Goal: Task Accomplishment & Management: Manage account settings

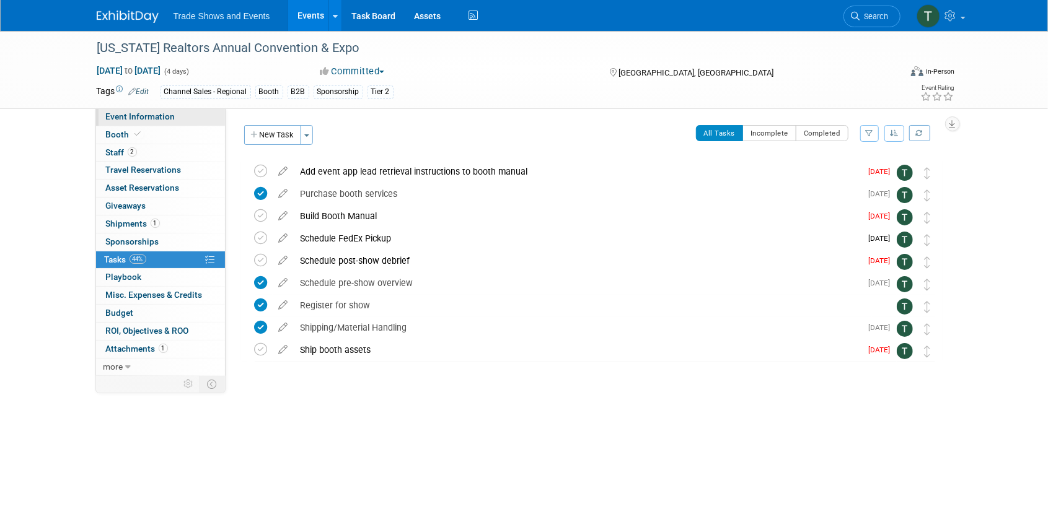
click at [134, 117] on span "Event Information" at bounding box center [140, 117] width 69 height 10
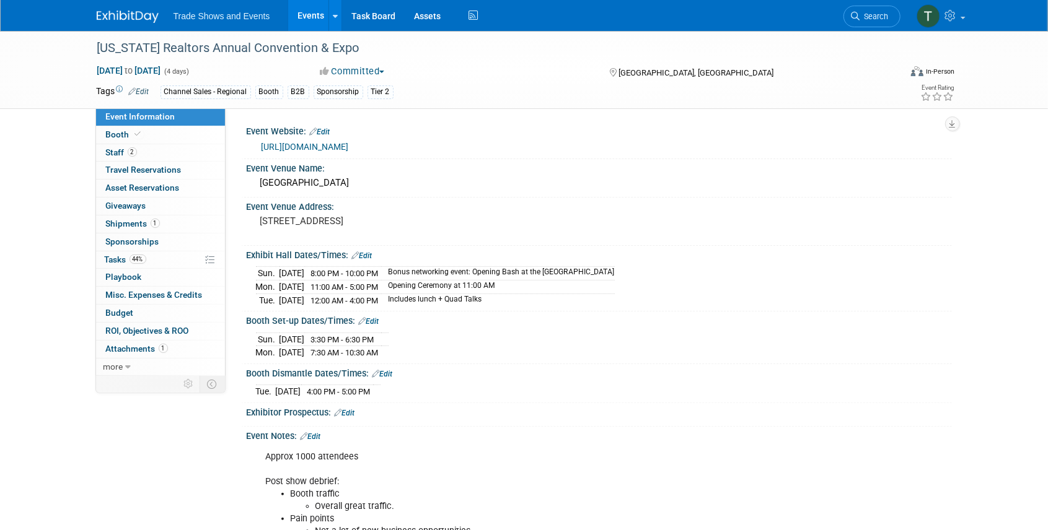
click at [349, 144] on link "[URL][DOMAIN_NAME]" at bounding box center [304, 147] width 87 height 10
drag, startPoint x: 123, startPoint y: 151, endPoint x: 130, endPoint y: 151, distance: 7.4
click at [123, 151] on span "Staff 2" at bounding box center [121, 152] width 31 height 10
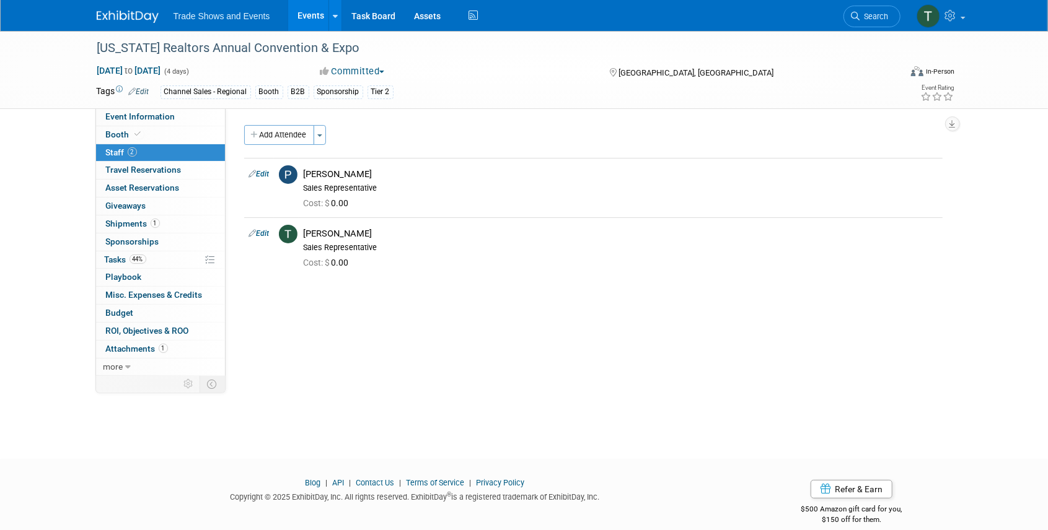
click at [55, 386] on div "Ohio Realtors Annual Convention & Expo Sep 14, 2025 to Sep 17, 2025 (4 days) Se…" at bounding box center [524, 234] width 1048 height 406
click at [131, 118] on span "Event Information" at bounding box center [140, 117] width 69 height 10
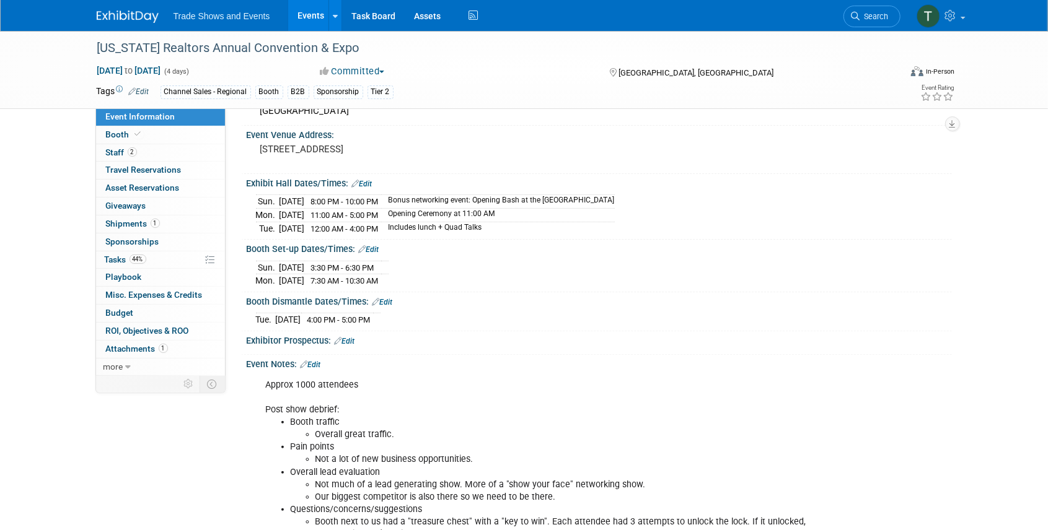
scroll to position [41, 0]
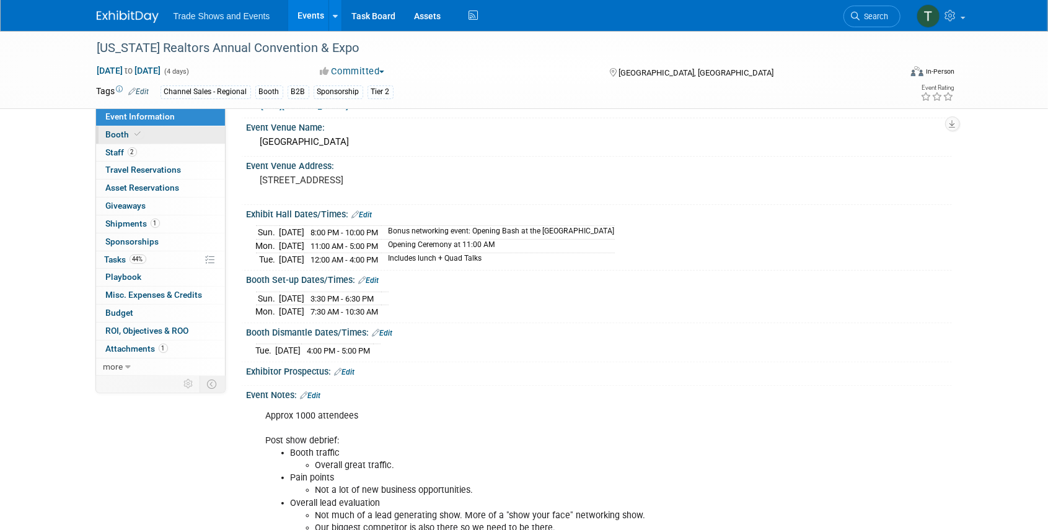
click at [117, 132] on span "Booth" at bounding box center [125, 134] width 38 height 10
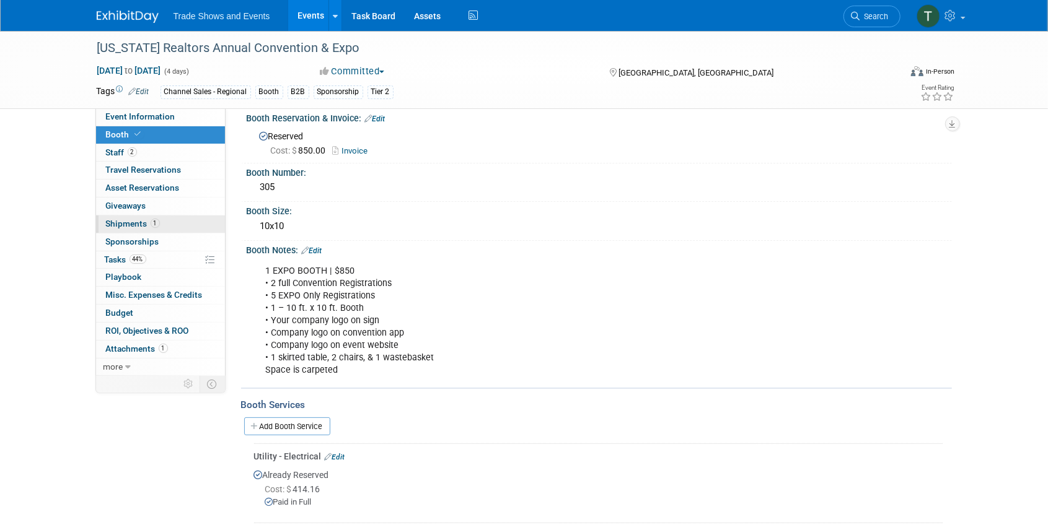
scroll to position [0, 0]
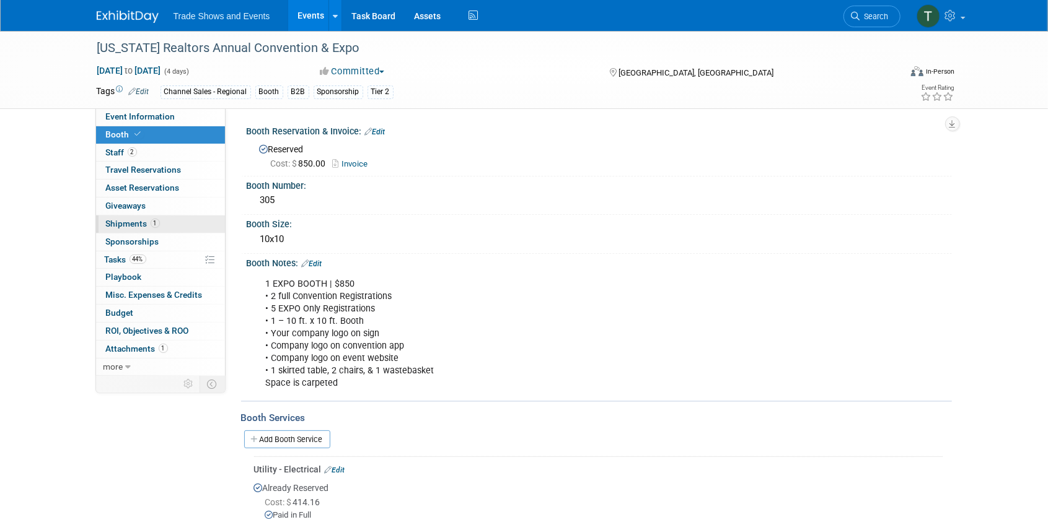
click at [123, 222] on span "Shipments 1" at bounding box center [133, 224] width 54 height 10
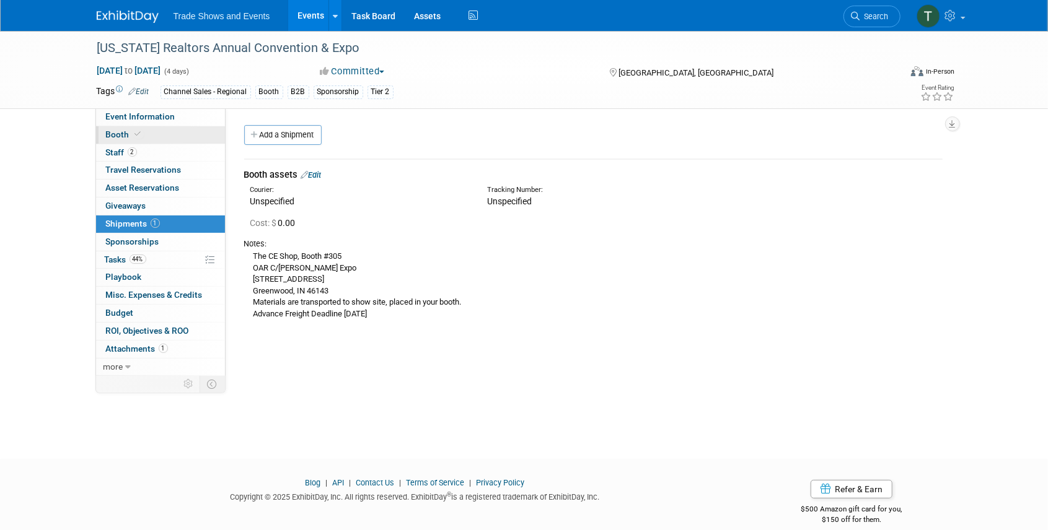
click at [124, 130] on span "Booth" at bounding box center [125, 134] width 38 height 10
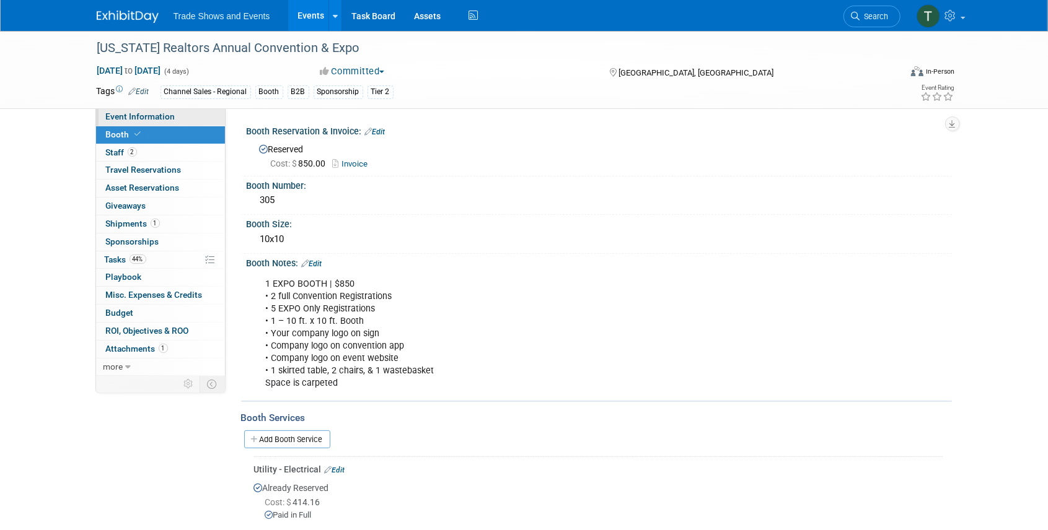
click at [130, 114] on span "Event Information" at bounding box center [140, 117] width 69 height 10
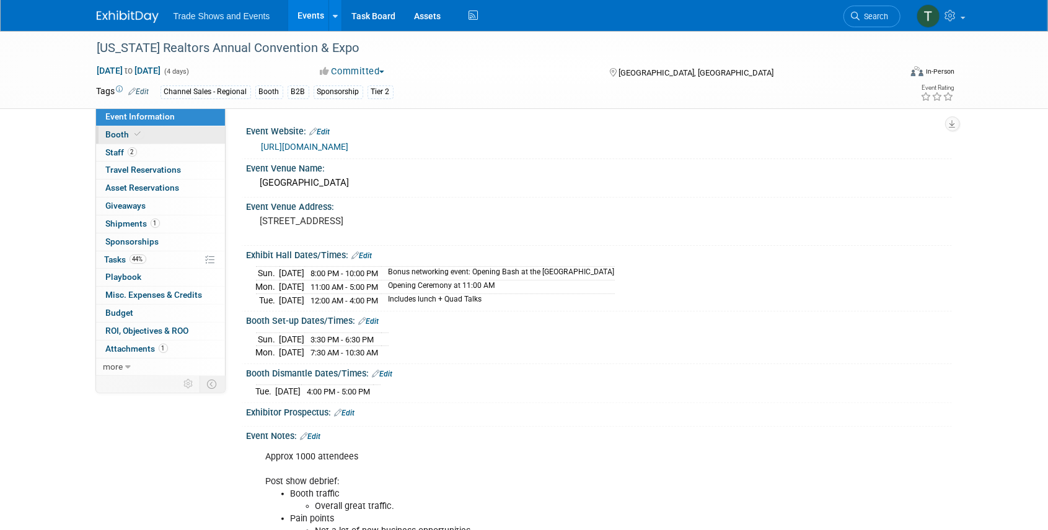
click at [140, 135] on span at bounding box center [138, 133] width 11 height 9
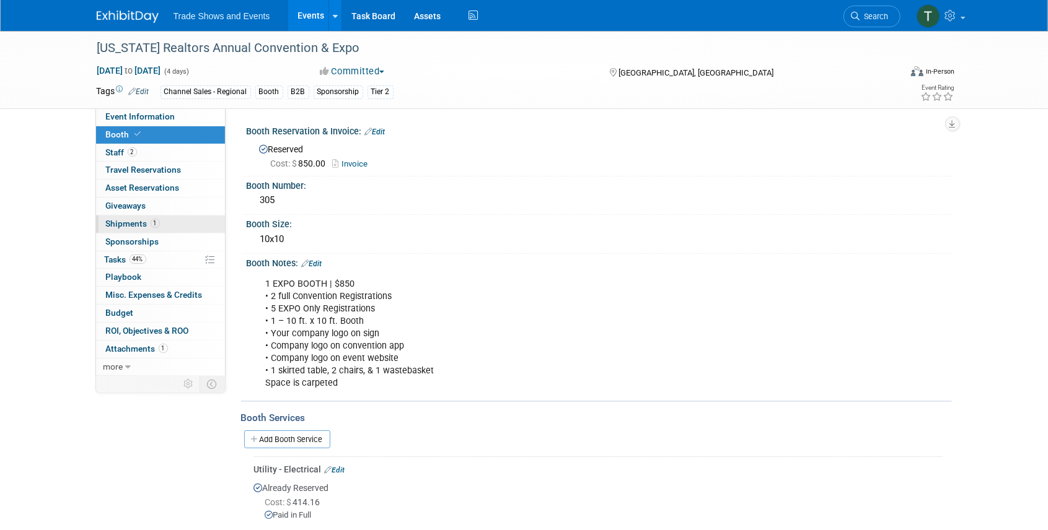
click at [123, 223] on span "Shipments 1" at bounding box center [133, 224] width 54 height 10
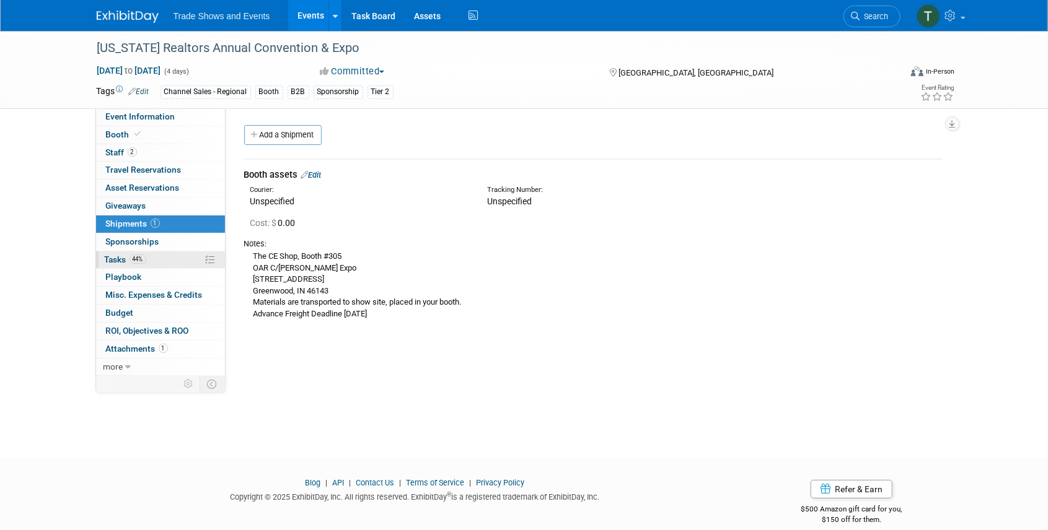
click at [115, 257] on span "Tasks 44%" at bounding box center [126, 260] width 42 height 10
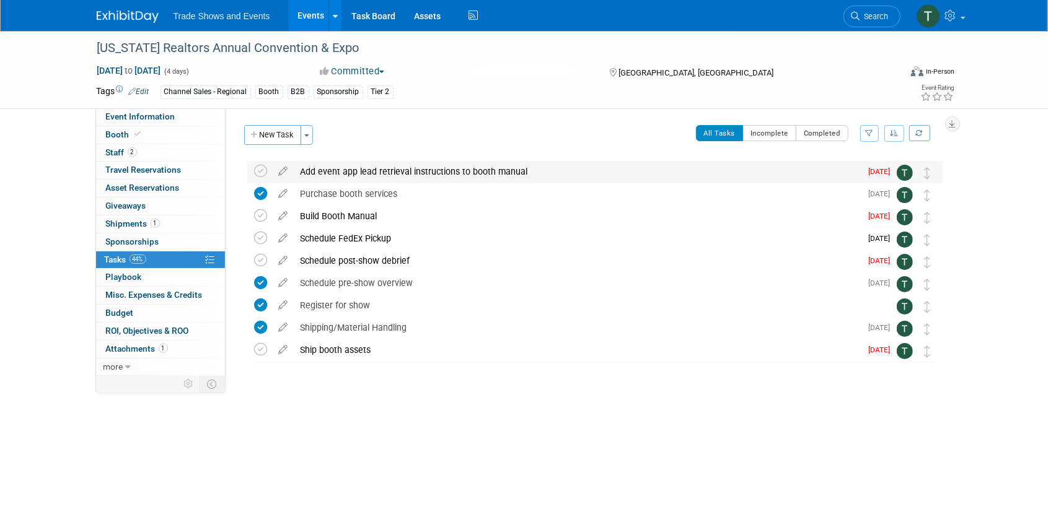
click at [324, 175] on div "Add event app lead retrieval instructions to booth manual" at bounding box center [577, 171] width 567 height 21
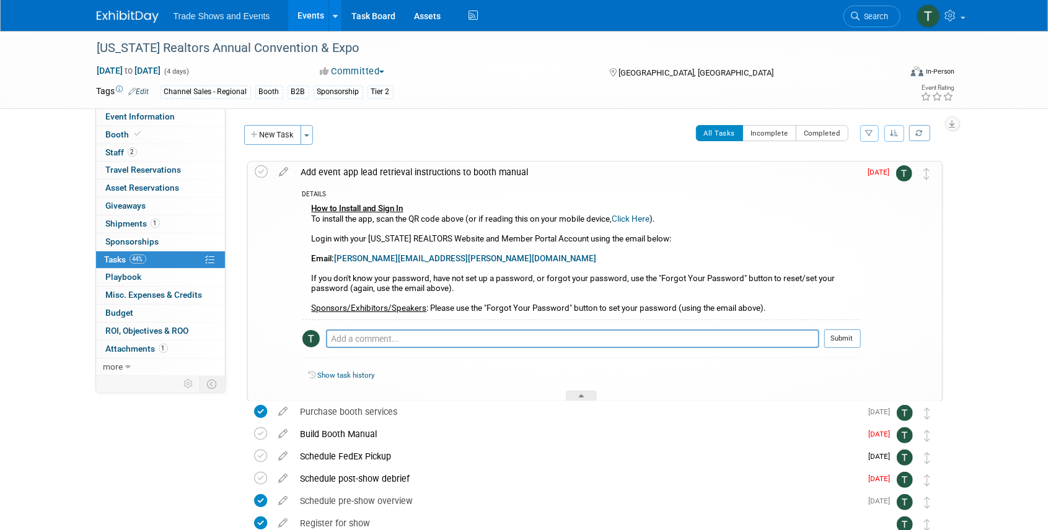
click at [310, 201] on div "How to Install and Sign In To install the app, scan the QR code above (or if re…" at bounding box center [581, 260] width 558 height 119
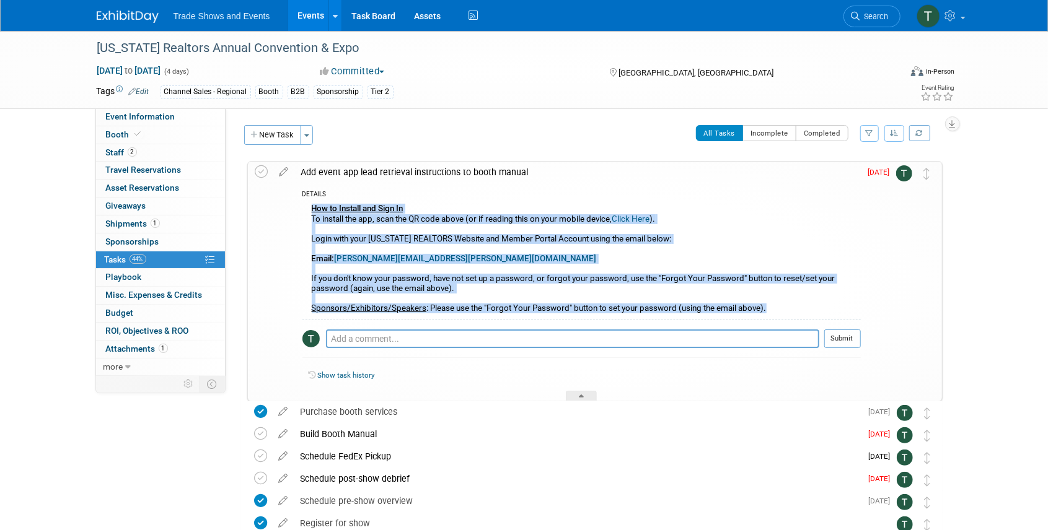
drag, startPoint x: 776, startPoint y: 307, endPoint x: 297, endPoint y: 209, distance: 488.8
click at [297, 209] on div "DETAILS How to Install and Sign In To install the app, scan the QR code above (…" at bounding box center [578, 292] width 566 height 219
copy div "How to Install and Sign In To install the app, scan the QR code above (or if re…"
click at [789, 216] on div "How to Install and Sign In To install the app, scan the QR code above (or if re…" at bounding box center [581, 260] width 558 height 119
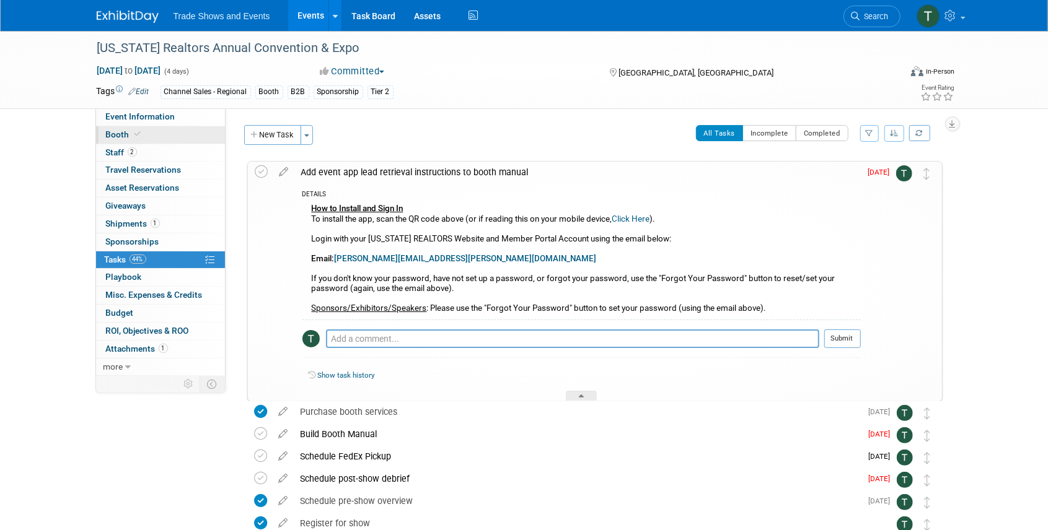
click at [108, 136] on span "Booth" at bounding box center [125, 134] width 38 height 10
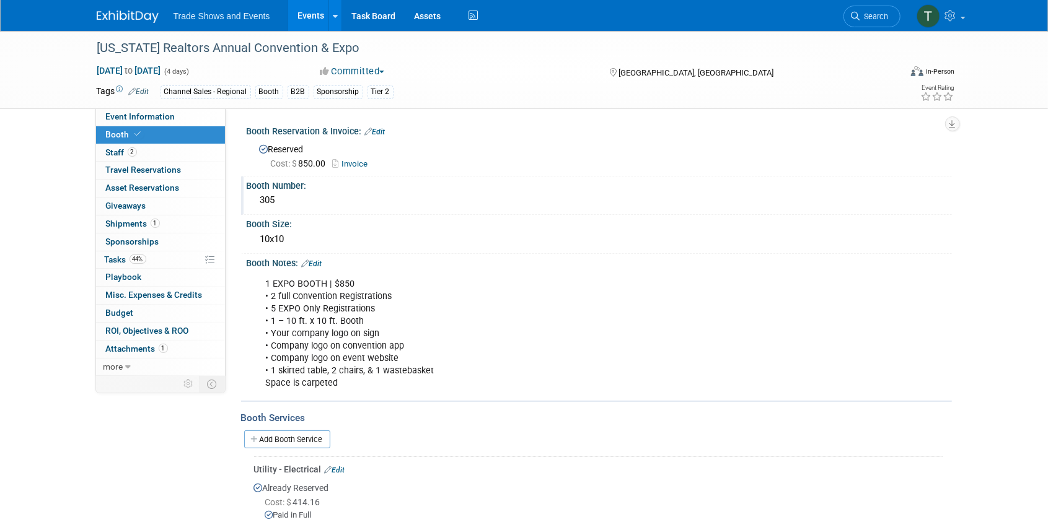
click at [291, 199] on div "305" at bounding box center [599, 200] width 686 height 19
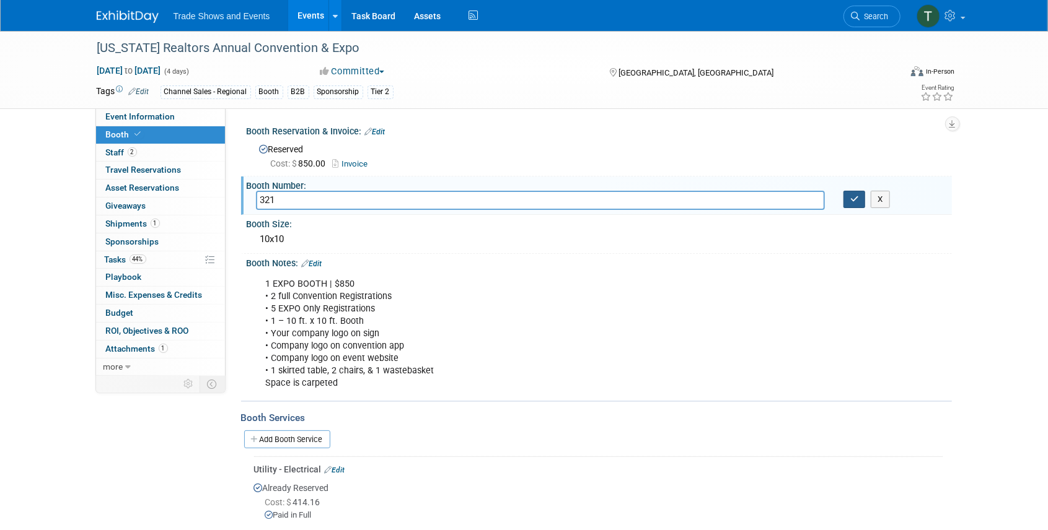
type input "321"
click at [852, 201] on icon "button" at bounding box center [854, 199] width 9 height 8
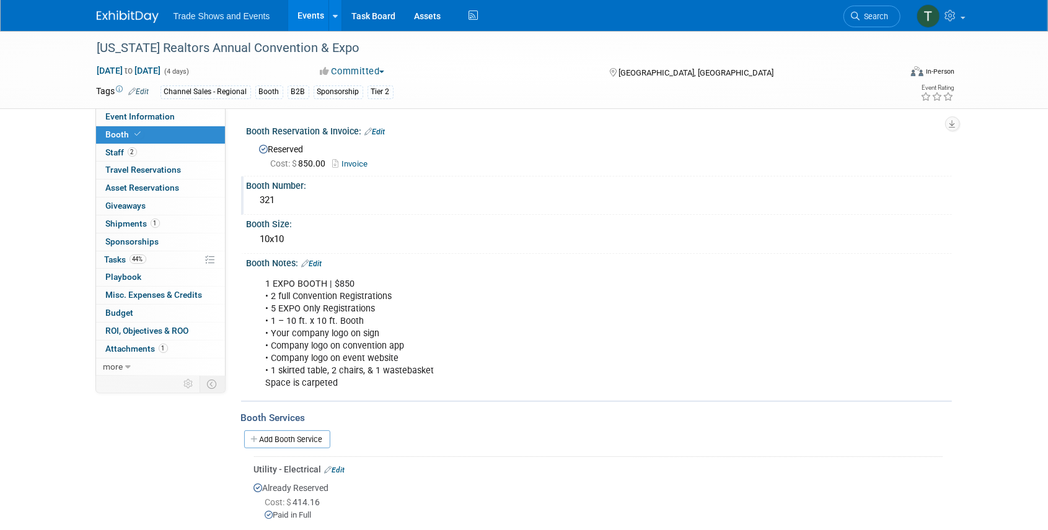
click at [292, 199] on div "321" at bounding box center [599, 200] width 686 height 19
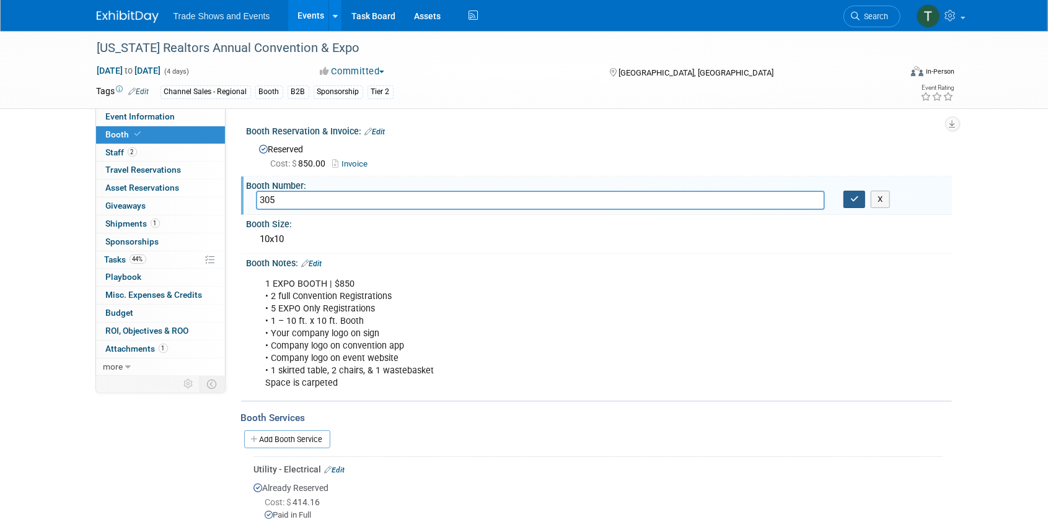
type input "305"
click at [851, 201] on icon "button" at bounding box center [854, 199] width 9 height 8
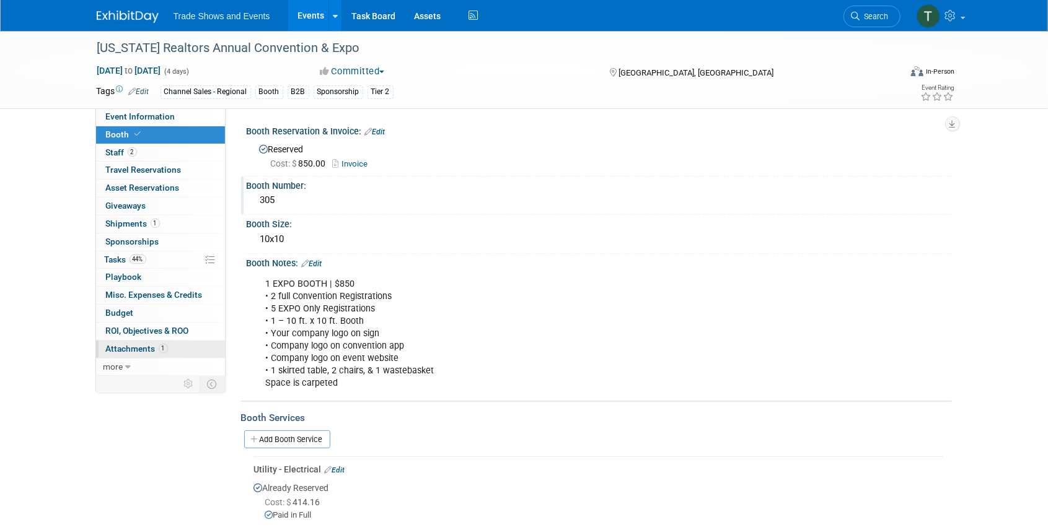
click at [121, 344] on span "Attachments 1" at bounding box center [137, 349] width 62 height 10
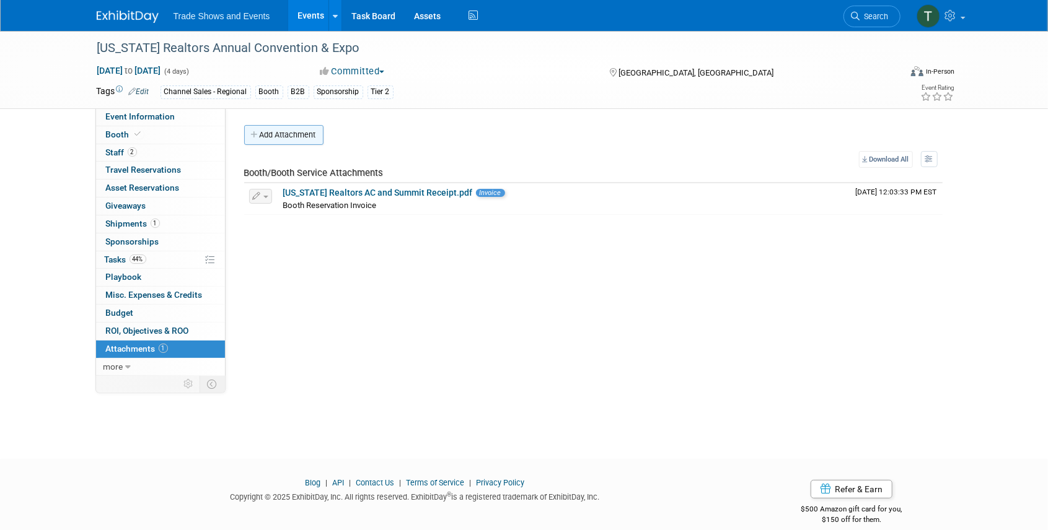
click at [269, 135] on button "Add Attachment" at bounding box center [283, 135] width 79 height 20
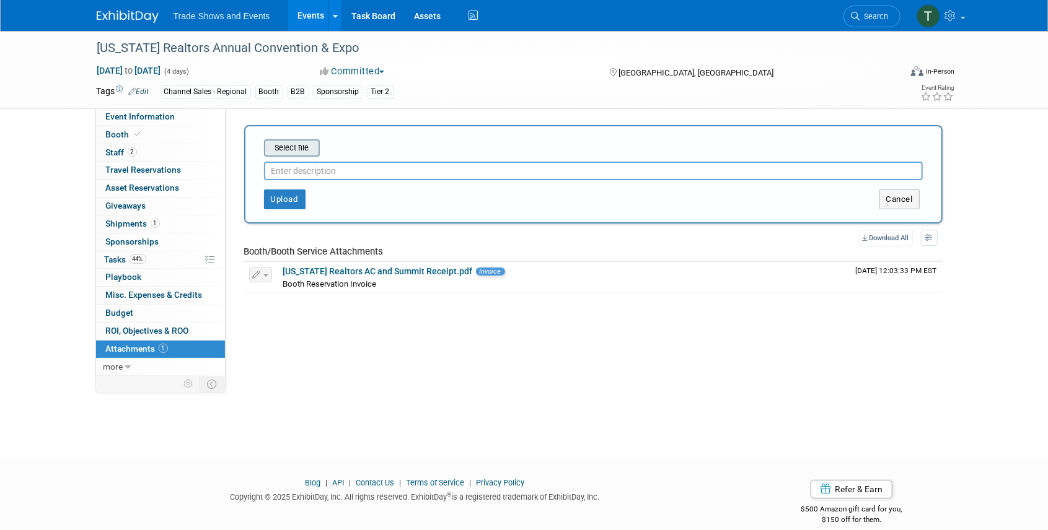
click at [277, 145] on input "file" at bounding box center [244, 148] width 147 height 15
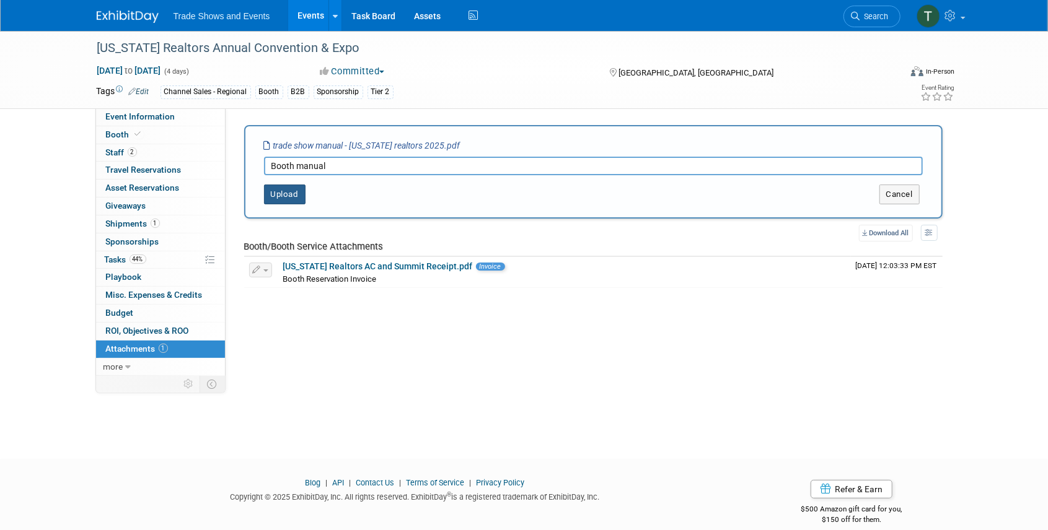
type input "Booth manual"
click at [294, 191] on button "Upload" at bounding box center [285, 195] width 42 height 20
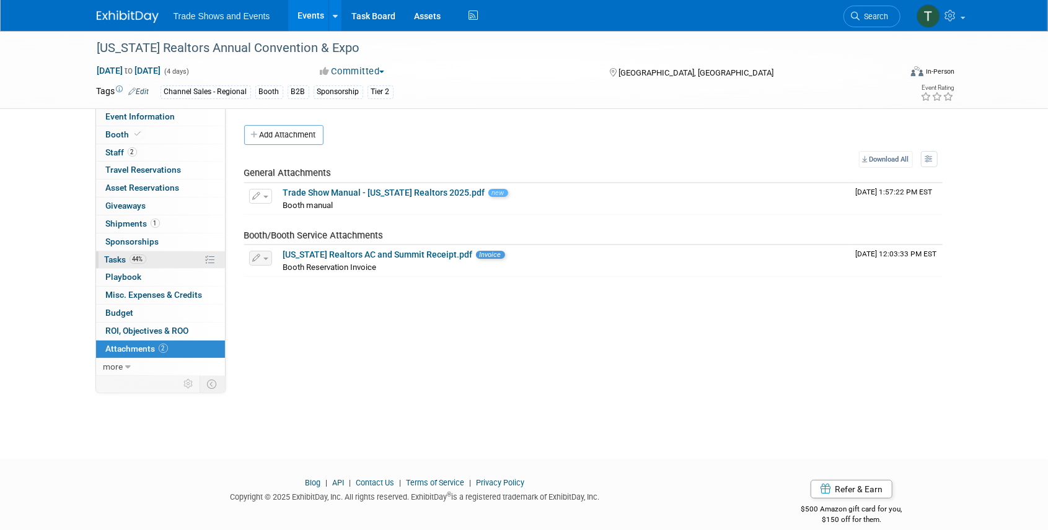
click at [121, 260] on span "Tasks 44%" at bounding box center [126, 260] width 42 height 10
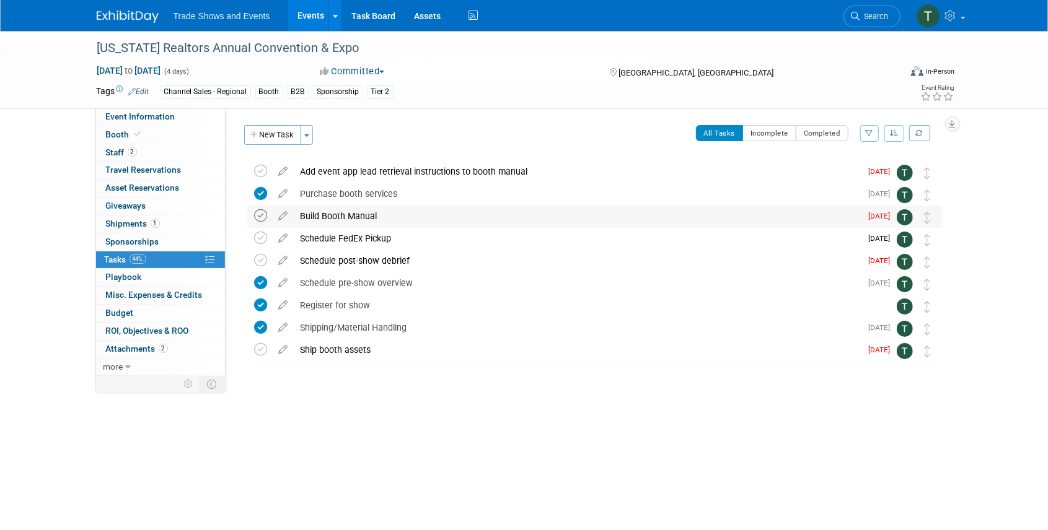
click at [256, 216] on icon at bounding box center [261, 215] width 13 height 13
click at [261, 170] on icon at bounding box center [261, 171] width 13 height 13
click at [340, 258] on div "Schedule post-show debrief" at bounding box center [577, 260] width 567 height 21
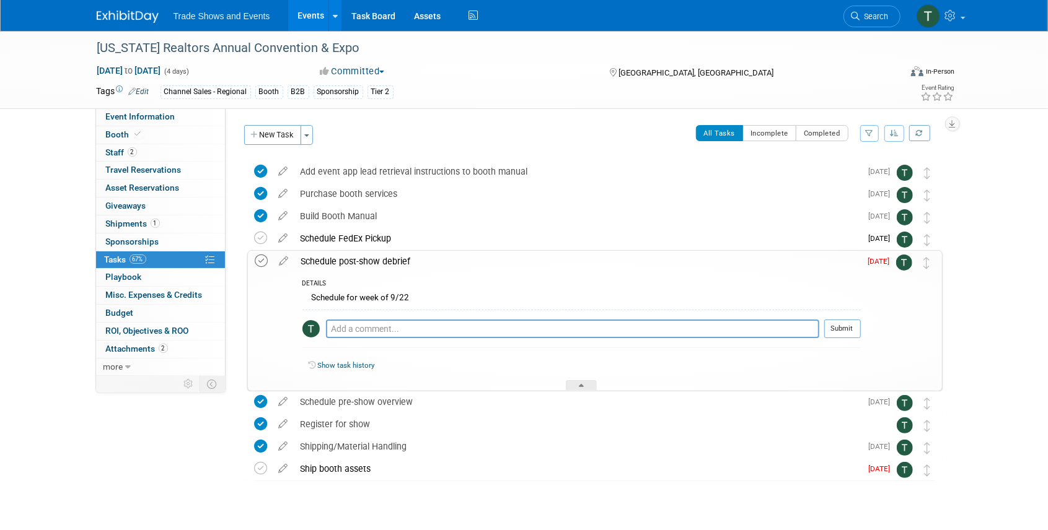
click at [261, 261] on icon at bounding box center [261, 261] width 13 height 13
click at [567, 387] on div at bounding box center [581, 385] width 31 height 11
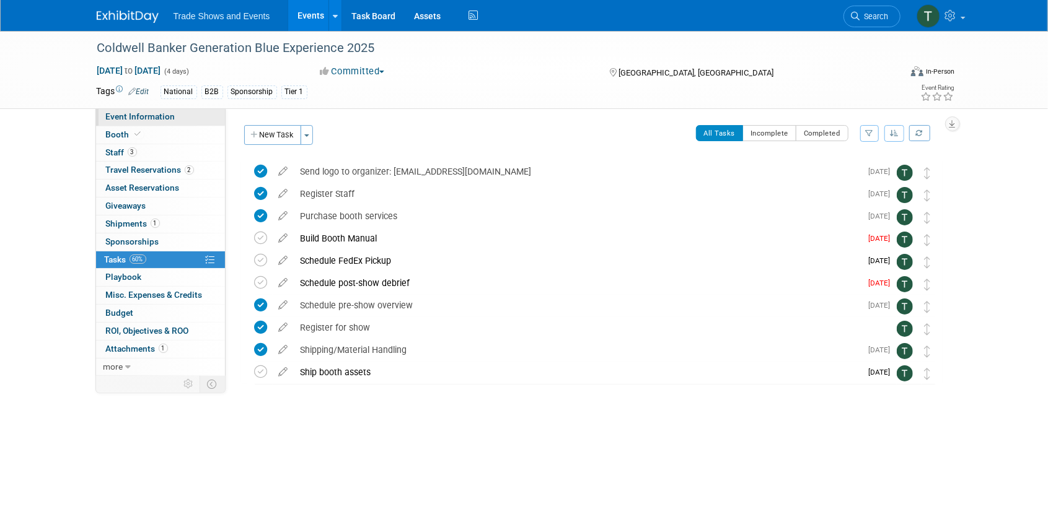
click at [131, 119] on span "Event Information" at bounding box center [140, 117] width 69 height 10
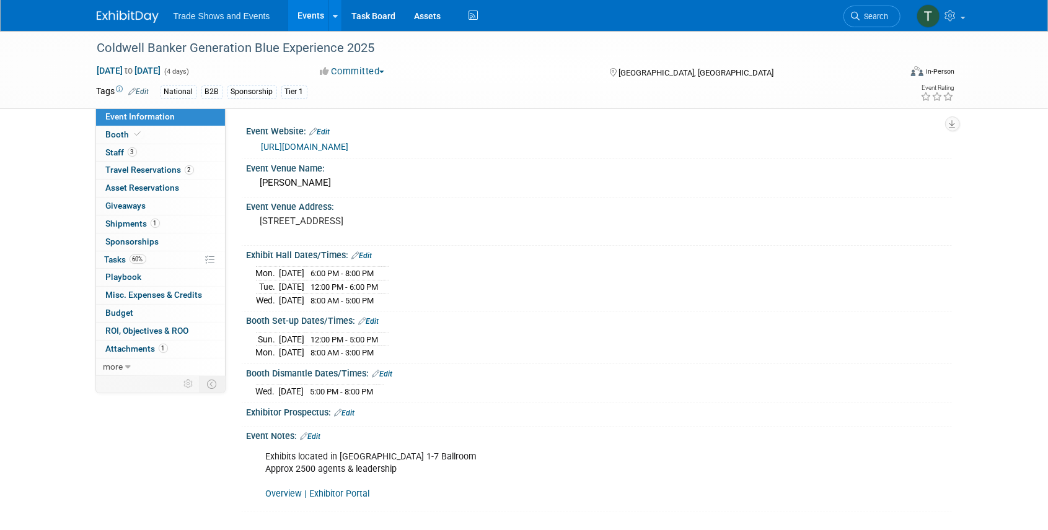
click at [349, 146] on link "https://cbdanforth.com/event/save-the-date-gen-blue-2025-in-las-vegas/" at bounding box center [304, 147] width 87 height 10
click at [330, 133] on link "Edit" at bounding box center [320, 132] width 20 height 9
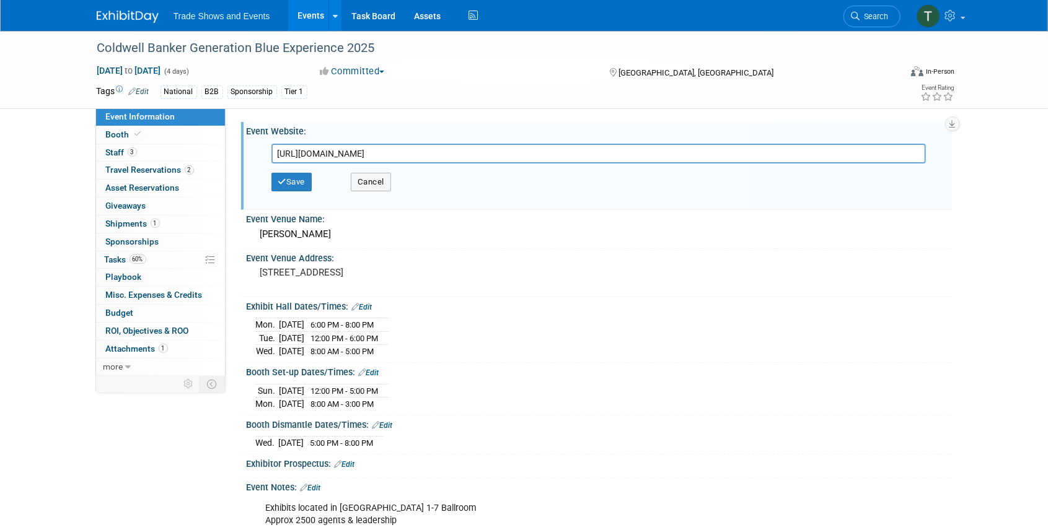
click at [525, 157] on input "https://cbdanforth.com/event/save-the-date-gen-blue-2025-in-las-vegas/" at bounding box center [598, 154] width 654 height 20
type input "https://www.genblueexperience.com/event/629a9260-06ab-488d-a151-403a07f36823/su…"
click at [291, 182] on button "Save" at bounding box center [291, 182] width 41 height 19
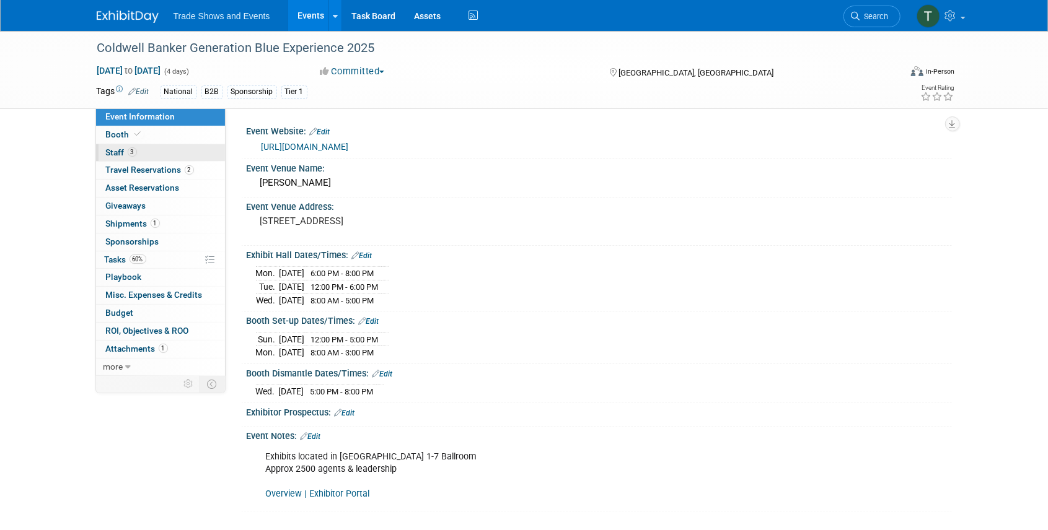
click at [135, 152] on span "3" at bounding box center [132, 151] width 9 height 9
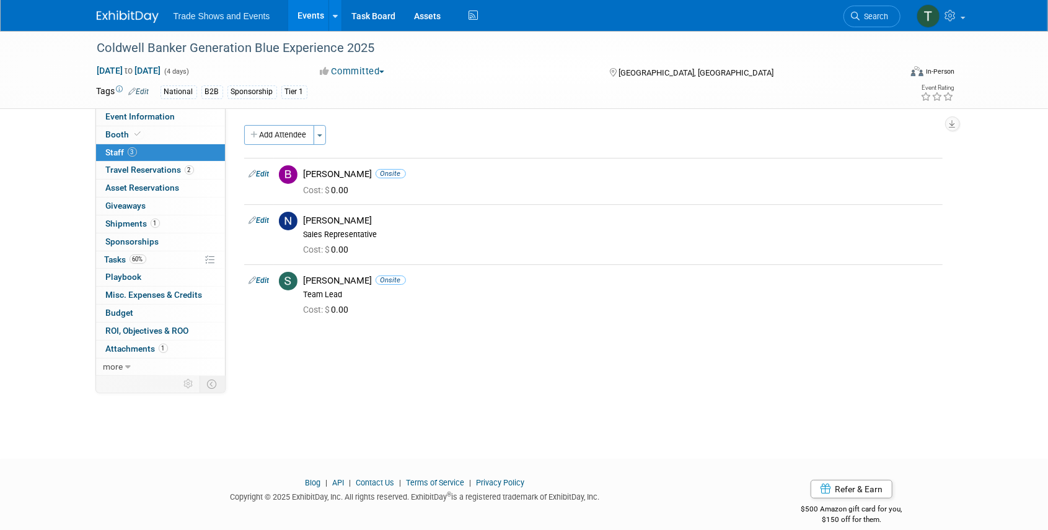
click at [57, 147] on div "Coldwell Banker Generation Blue Experience 2025 Sep 15, 2025 to Sep 18, 2025 (4…" at bounding box center [524, 234] width 1048 height 406
click at [184, 116] on link "Event Information" at bounding box center [160, 116] width 129 height 17
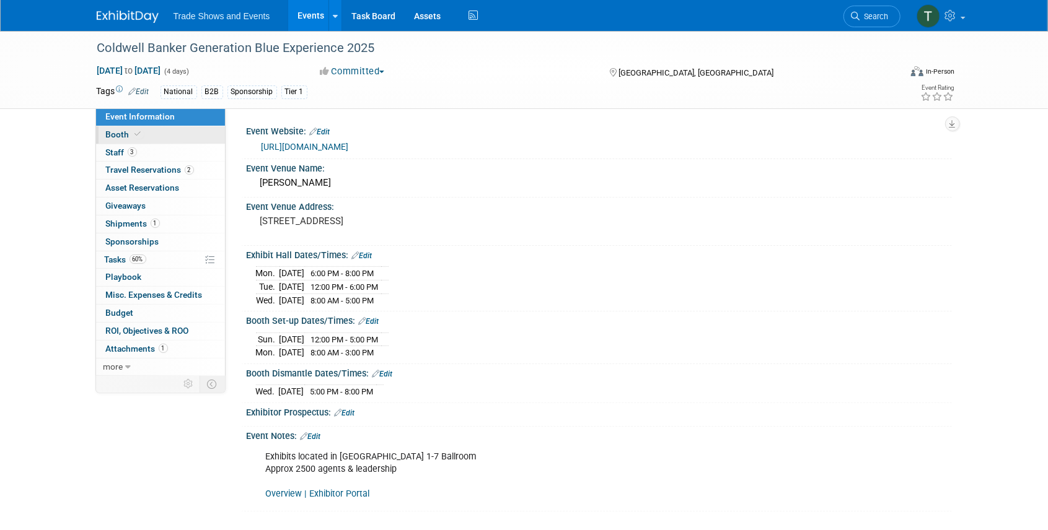
click at [127, 135] on span "Booth" at bounding box center [125, 134] width 38 height 10
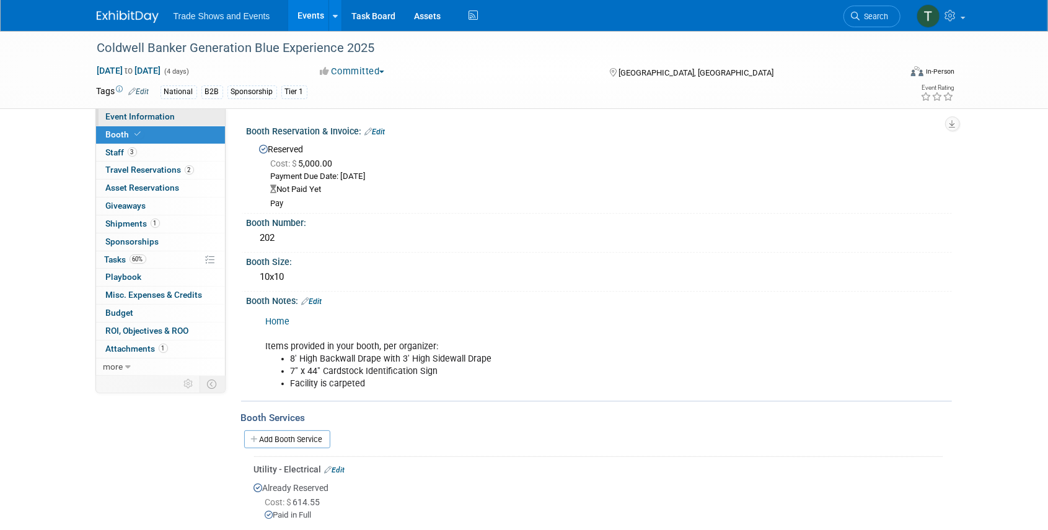
click at [157, 121] on link "Event Information" at bounding box center [160, 116] width 129 height 17
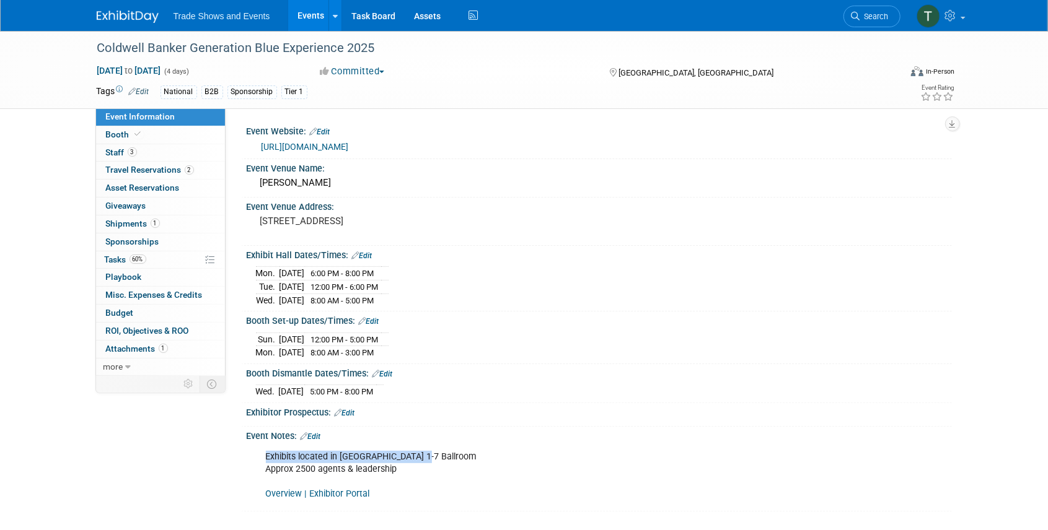
drag, startPoint x: 266, startPoint y: 451, endPoint x: 423, endPoint y: 447, distance: 156.2
click at [423, 447] on div "Exhibits located in Cobalt 1-7 Ballroom Approx 2500 agents & leadership Overvie…" at bounding box center [536, 476] width 558 height 62
copy div "Exhibits located in Cobalt 1-7 Ballroom"
click at [128, 133] on span "Booth" at bounding box center [125, 134] width 38 height 10
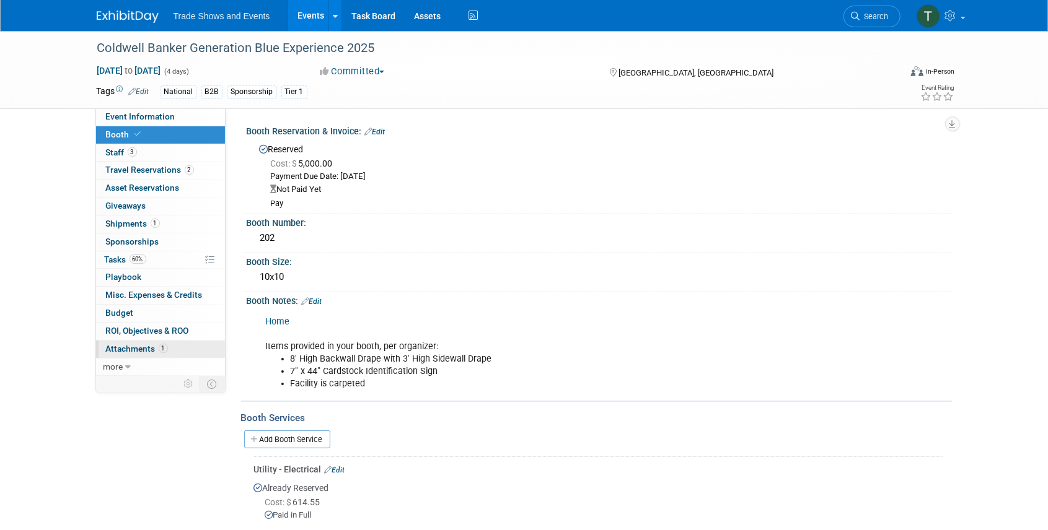
click at [129, 348] on span "Attachments 1" at bounding box center [137, 349] width 62 height 10
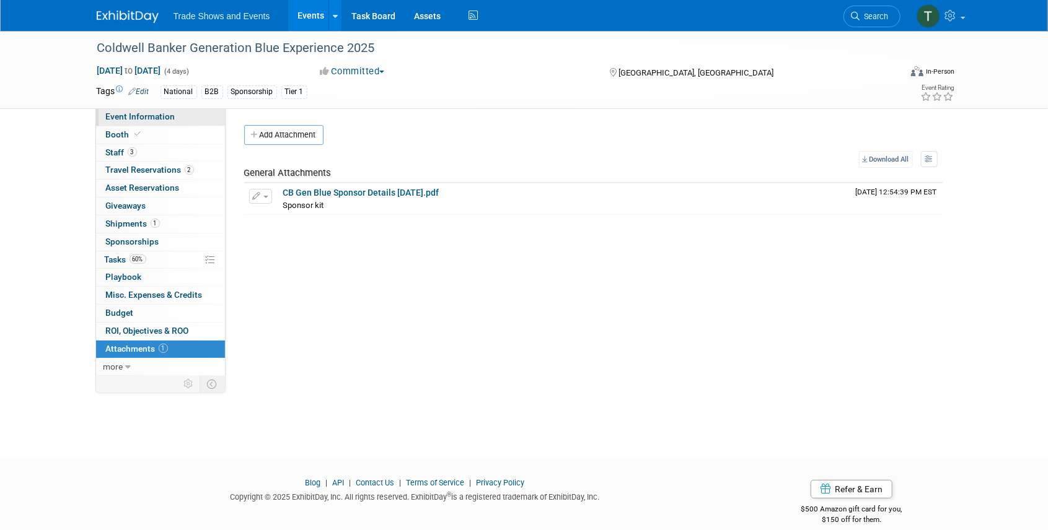
click at [147, 110] on link "Event Information" at bounding box center [160, 116] width 129 height 17
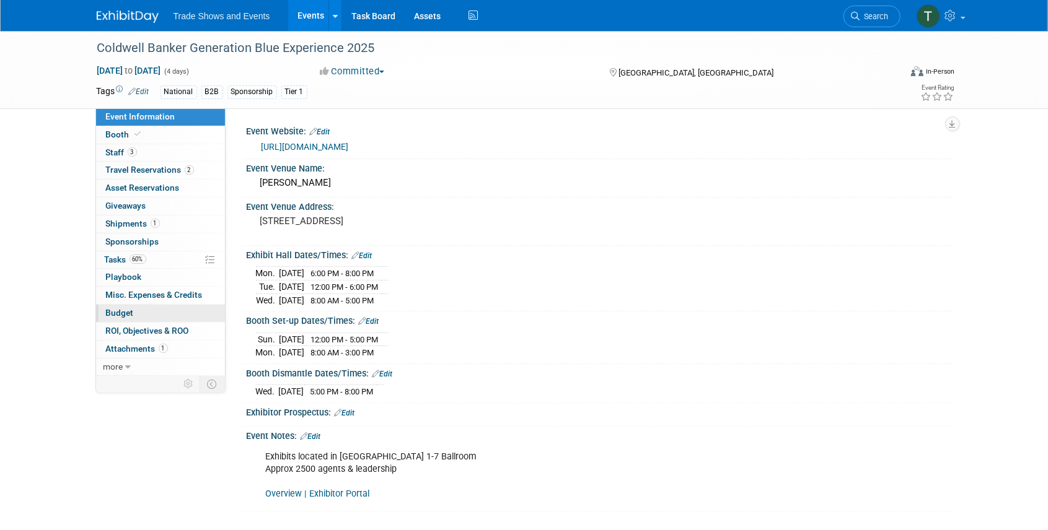
click at [116, 309] on span "Budget" at bounding box center [120, 313] width 28 height 10
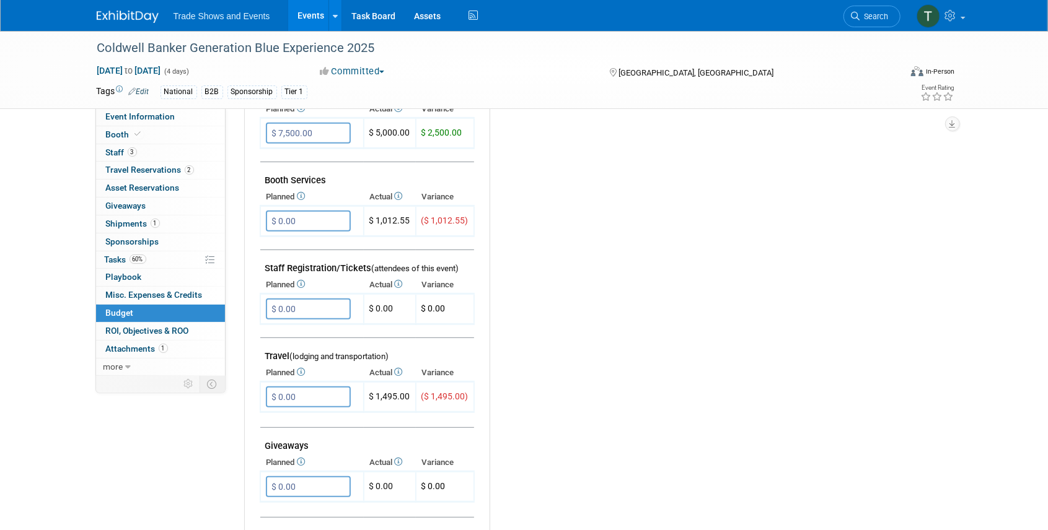
scroll to position [289, 0]
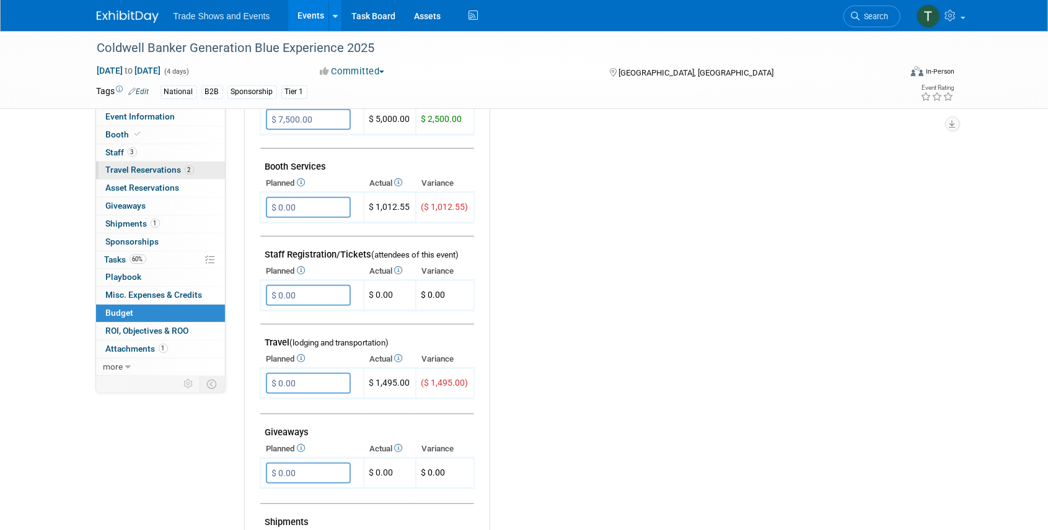
click at [128, 169] on span "Travel Reservations 2" at bounding box center [150, 170] width 88 height 10
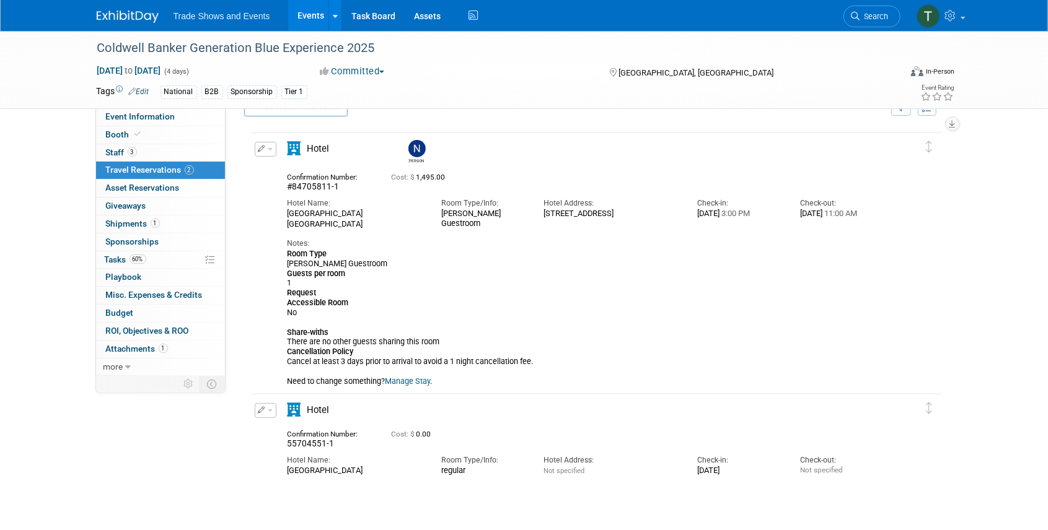
scroll to position [0, 0]
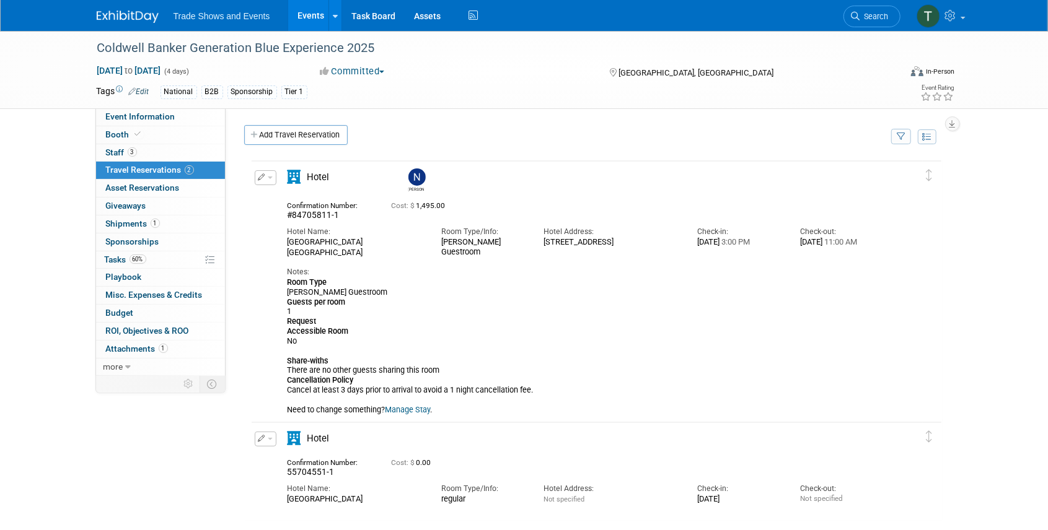
click at [272, 177] on button "button" at bounding box center [266, 177] width 22 height 15
click at [304, 198] on button "Edit Reservation" at bounding box center [307, 199] width 105 height 18
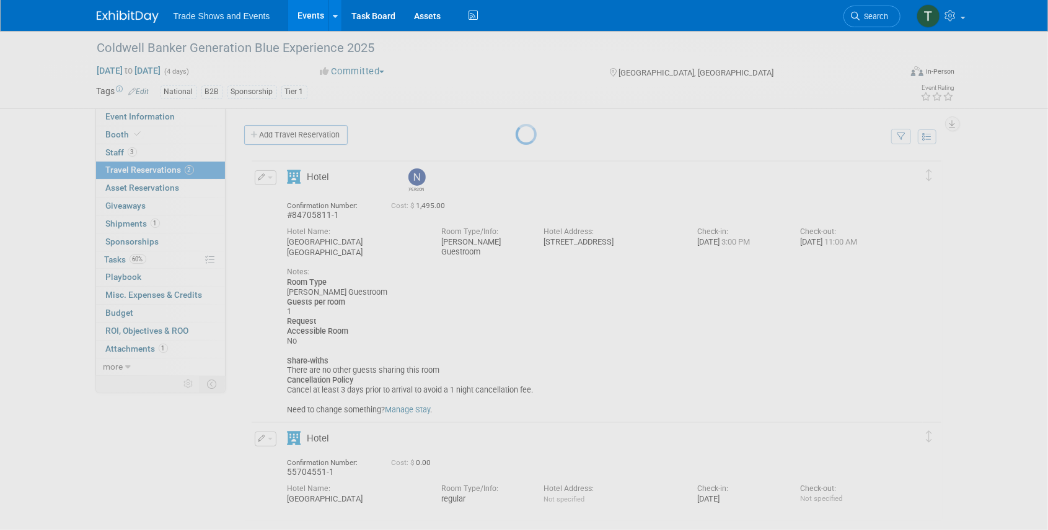
select select "8"
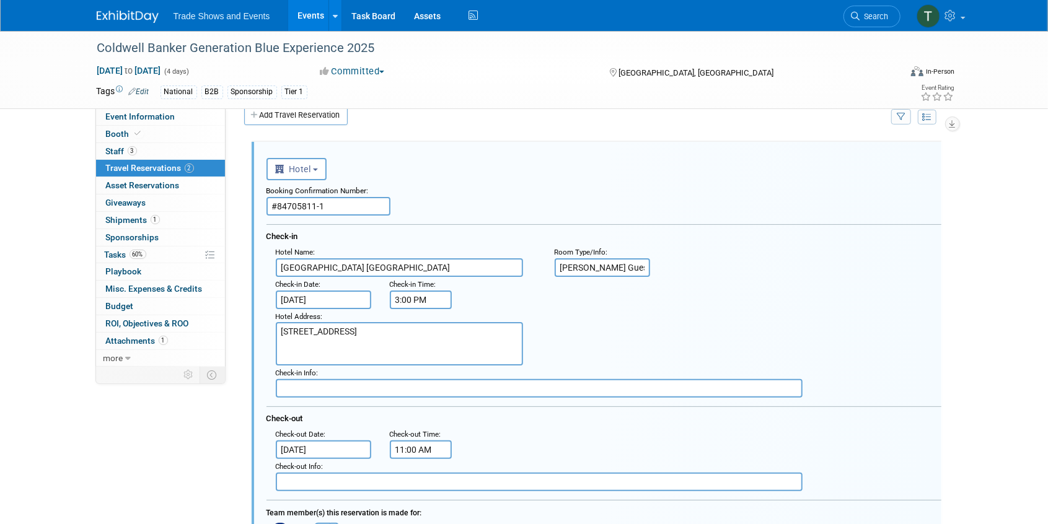
click at [344, 441] on input "Sep 19, 2025" at bounding box center [323, 449] width 95 height 19
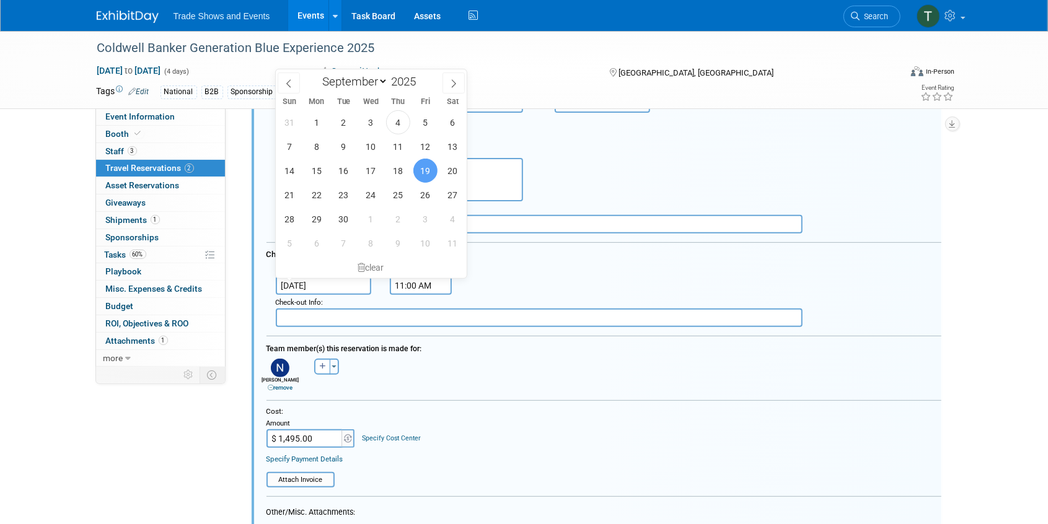
scroll to position [185, 0]
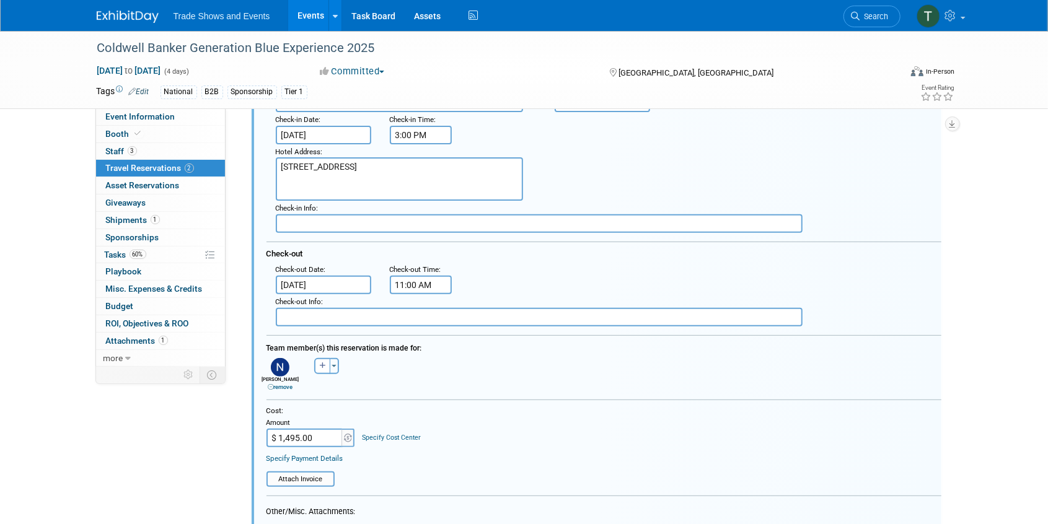
drag, startPoint x: 321, startPoint y: 437, endPoint x: 241, endPoint y: 434, distance: 80.0
click at [241, 434] on div "<i class="fas fa-plane" style="padding: 6px 4px 6px 1px;"></i> Flight <i class=…" at bounding box center [593, 452] width 717 height 970
drag, startPoint x: 328, startPoint y: 435, endPoint x: 245, endPoint y: 434, distance: 82.4
click at [245, 434] on div "<i class="fas fa-plane" style="padding: 6px 4px 6px 1px;"></i> Flight <i class=…" at bounding box center [593, 406] width 698 height 862
type input "$"
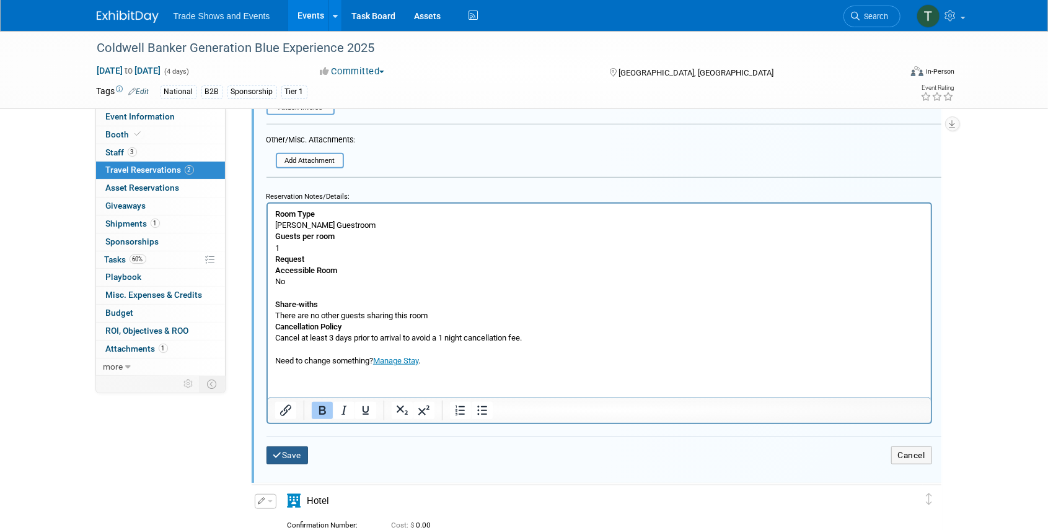
type input "$ 0.00"
click at [297, 448] on button "Save" at bounding box center [287, 456] width 42 height 18
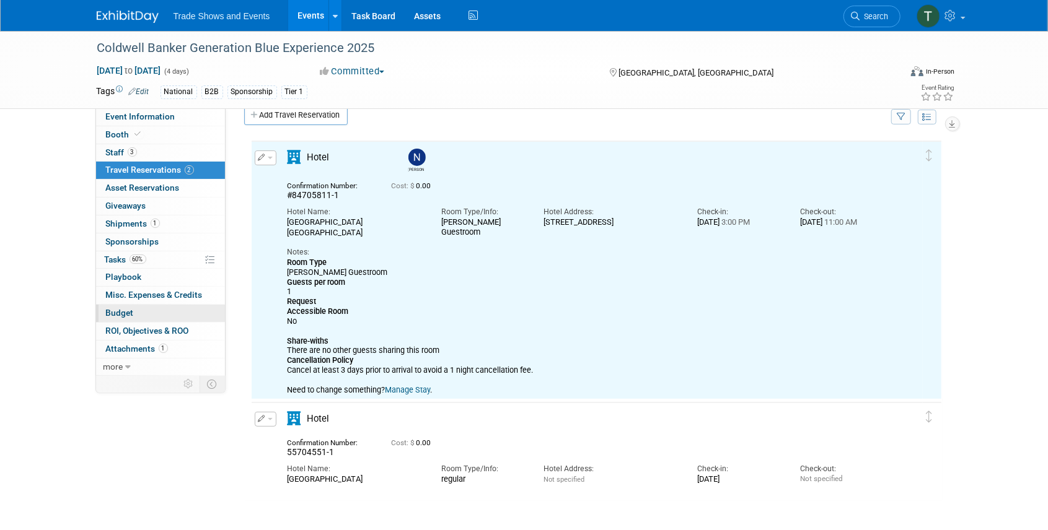
scroll to position [20, 0]
click at [119, 310] on span "Budget" at bounding box center [120, 313] width 28 height 10
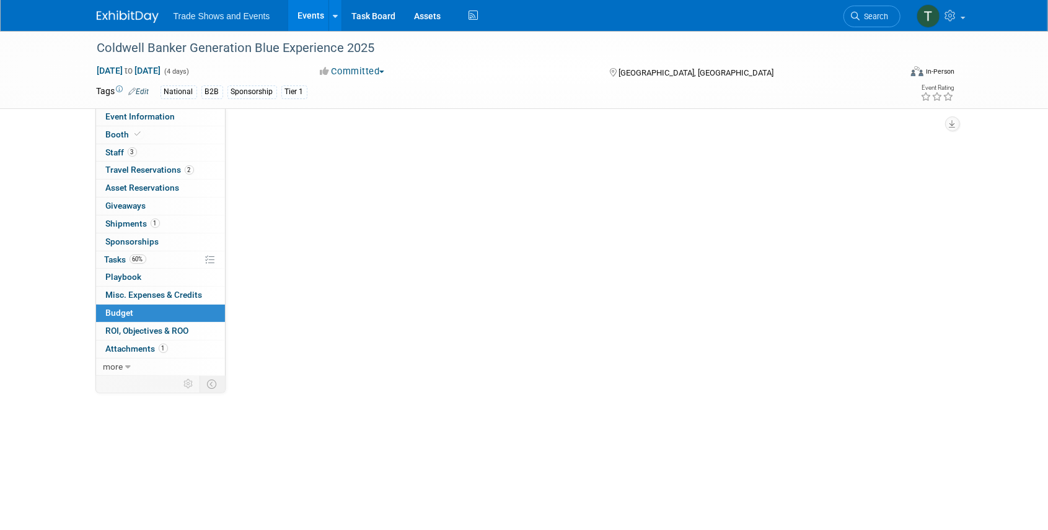
scroll to position [0, 0]
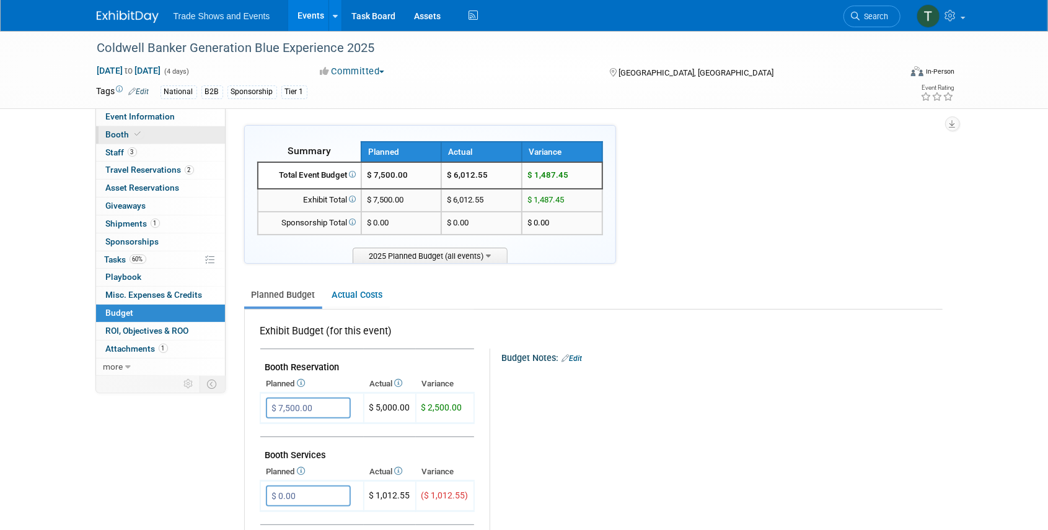
click at [142, 140] on link "Booth" at bounding box center [160, 134] width 129 height 17
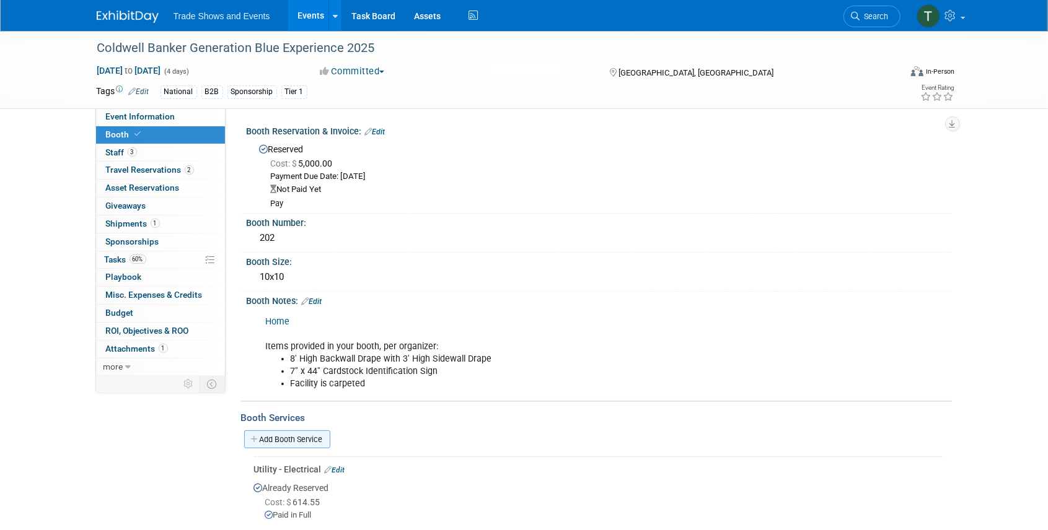
click at [284, 437] on link "Add Booth Service" at bounding box center [287, 440] width 86 height 18
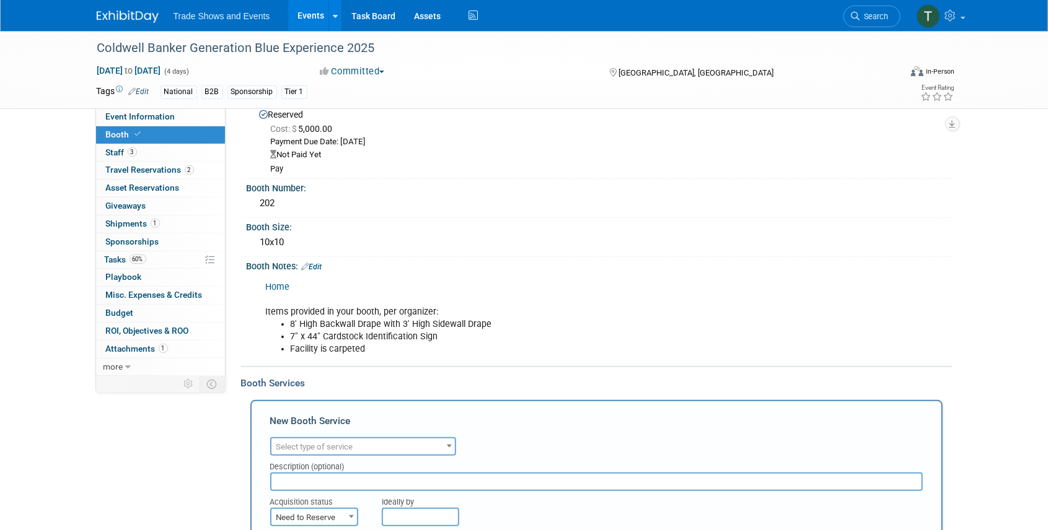
scroll to position [82, 0]
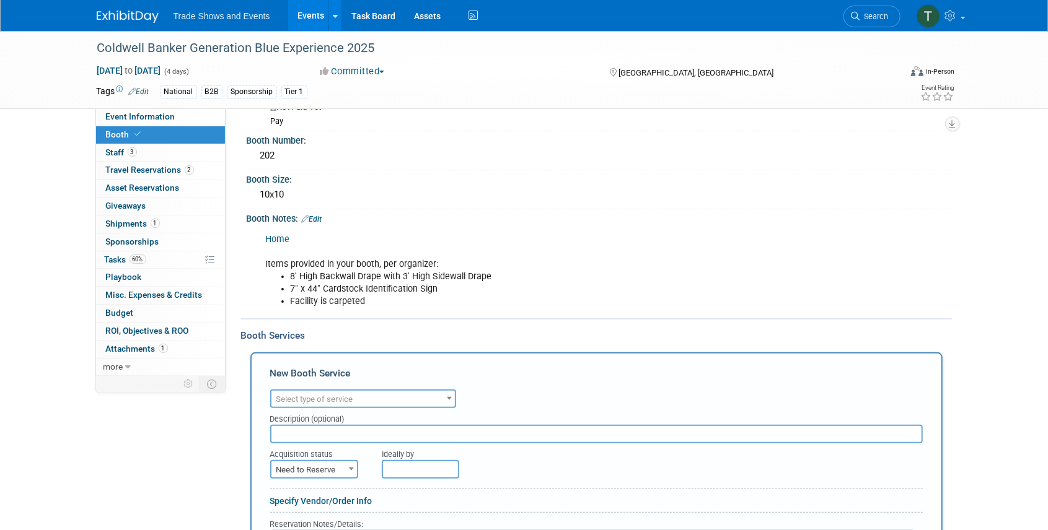
click at [327, 396] on span "Select type of service" at bounding box center [314, 399] width 77 height 9
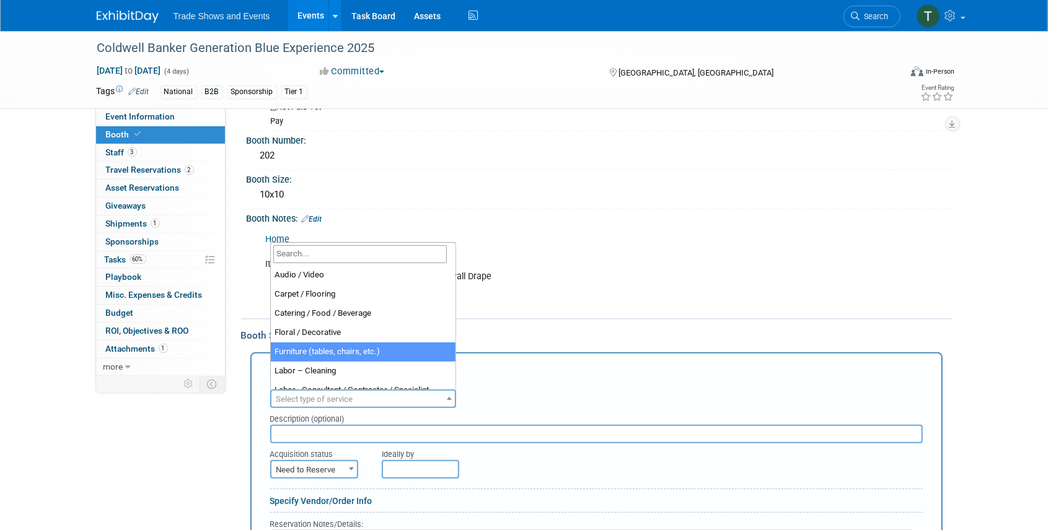
select select "6"
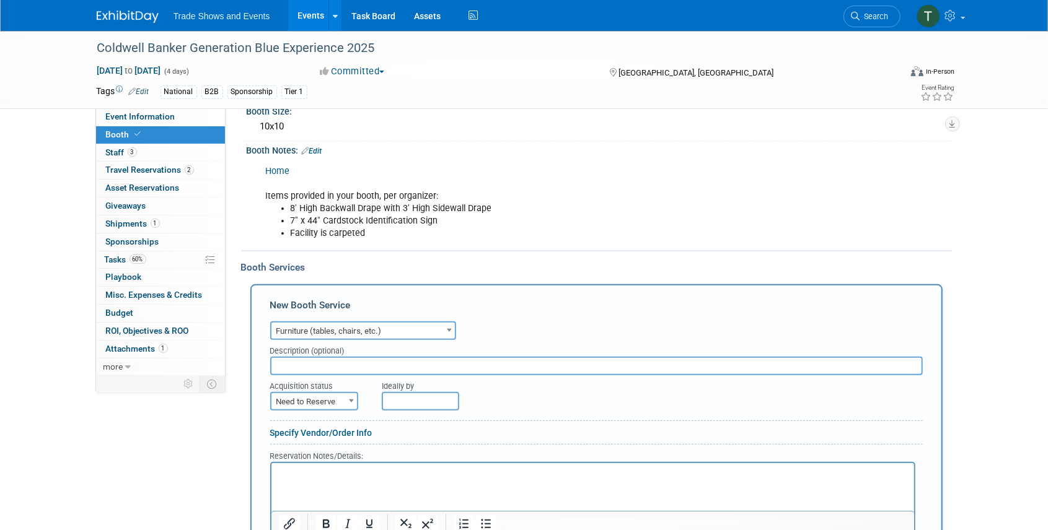
scroll to position [165, 0]
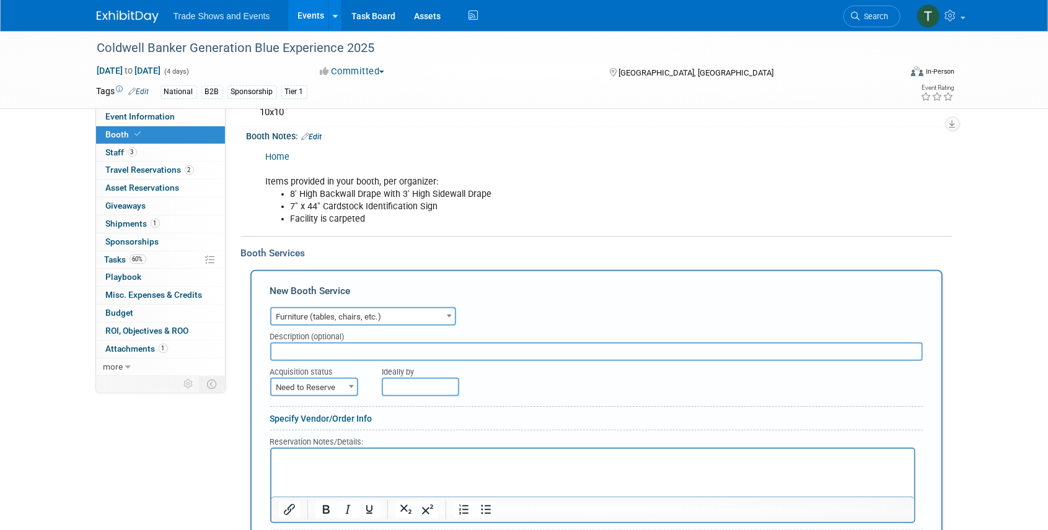
click at [350, 348] on input "text" at bounding box center [596, 352] width 652 height 19
click at [372, 351] on input "6' non-skirted table" at bounding box center [596, 352] width 652 height 19
type input "6' non-skirted table, 2 chairs"
click at [329, 384] on span "Need to Reserve" at bounding box center [313, 387] width 85 height 17
select select "2"
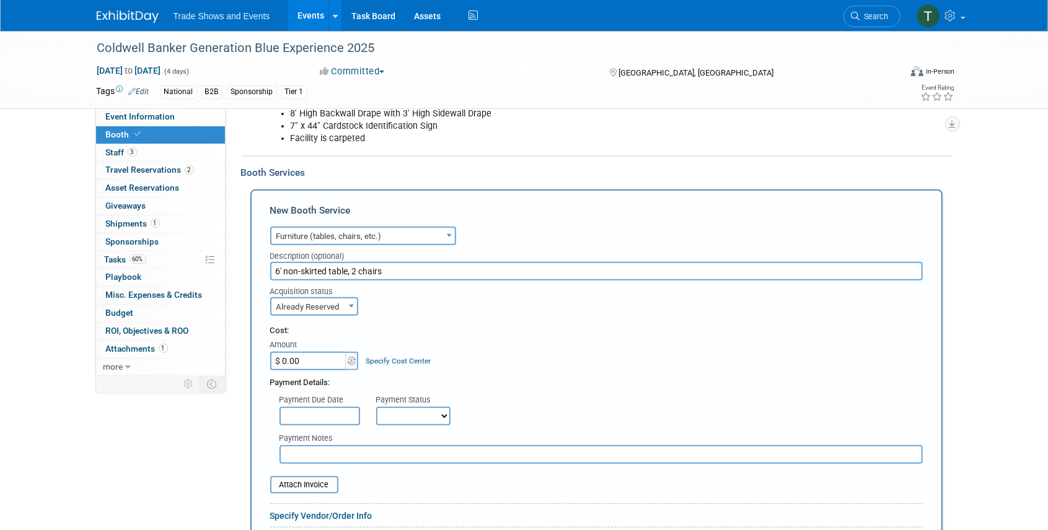
scroll to position [248, 0]
click at [322, 411] on input "text" at bounding box center [319, 414] width 81 height 19
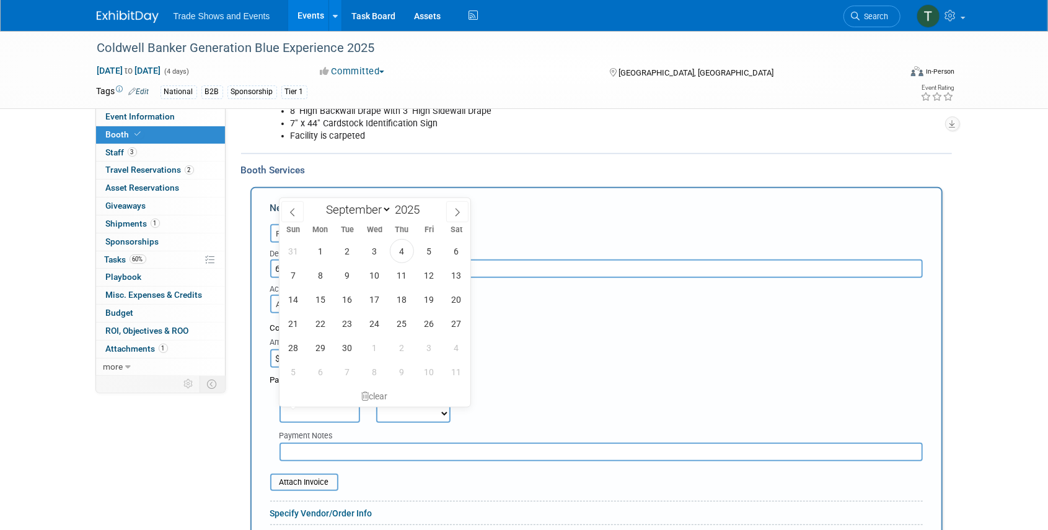
click at [325, 413] on input "text" at bounding box center [319, 414] width 81 height 19
click at [276, 364] on input "$ 0.00" at bounding box center [308, 358] width 77 height 19
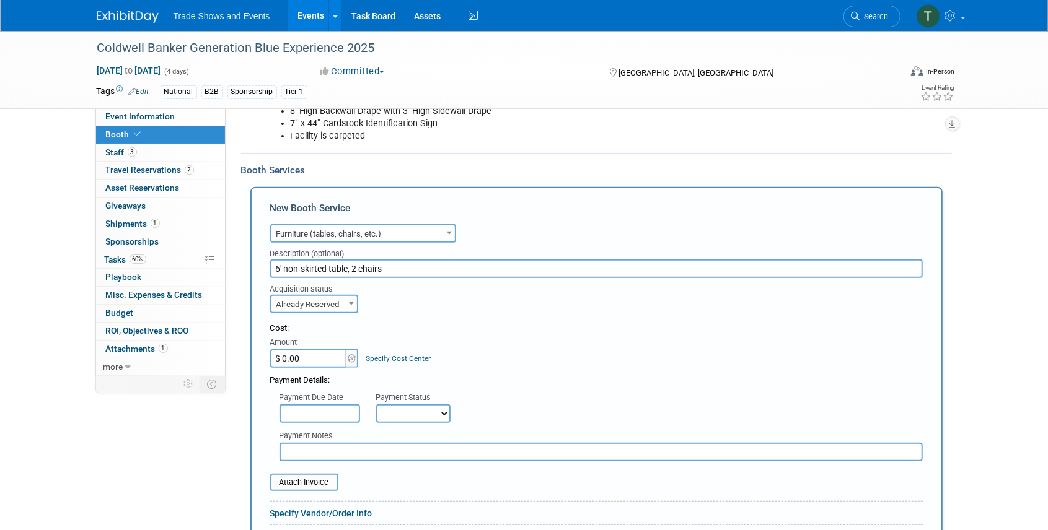
click at [312, 361] on input "$ 0.00" at bounding box center [308, 358] width 77 height 19
type input "$ 552.44"
click at [402, 410] on select "Not Paid Yet Partially Paid Paid in Full" at bounding box center [413, 414] width 74 height 19
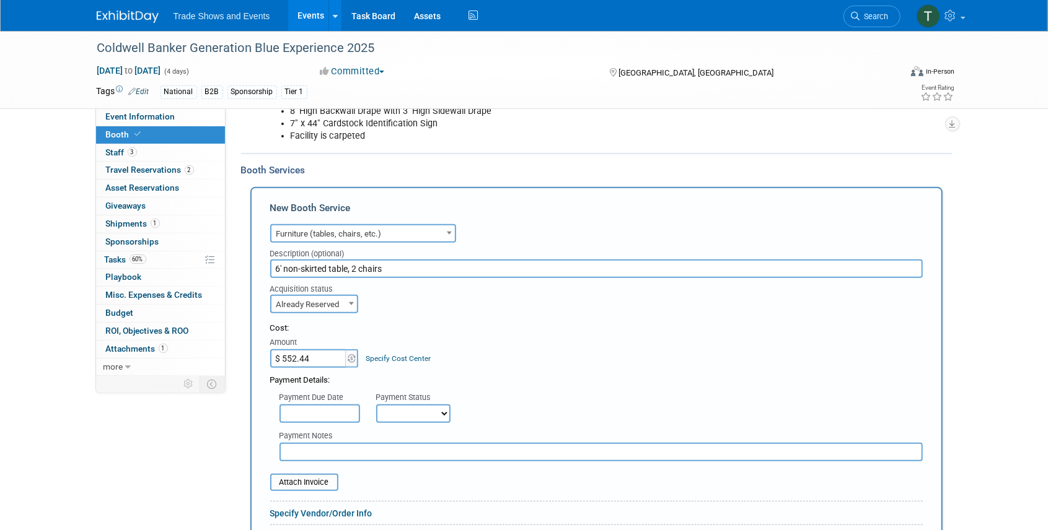
select select "1"
click at [376, 405] on select "Not Paid Yet Partially Paid Paid in Full" at bounding box center [413, 414] width 74 height 19
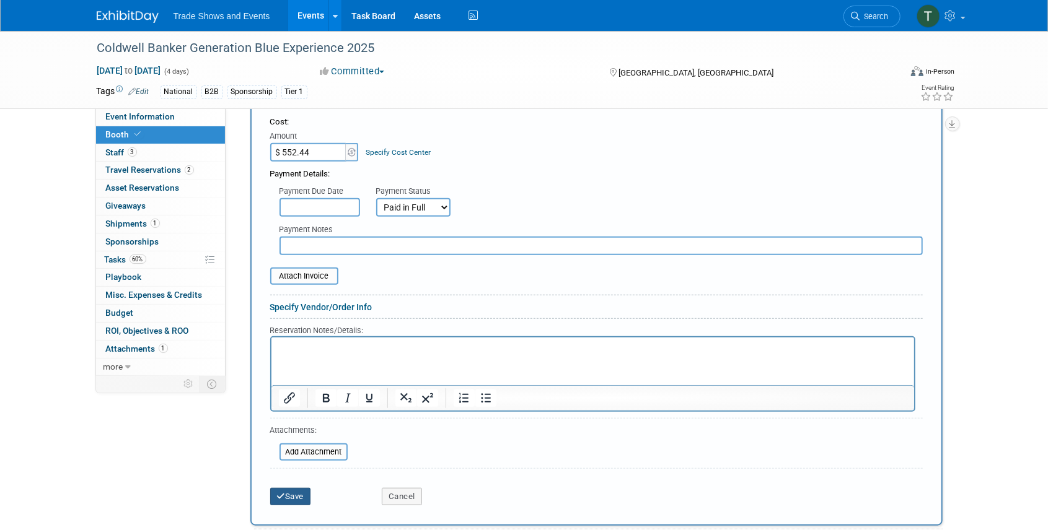
click at [299, 497] on button "Save" at bounding box center [290, 496] width 41 height 17
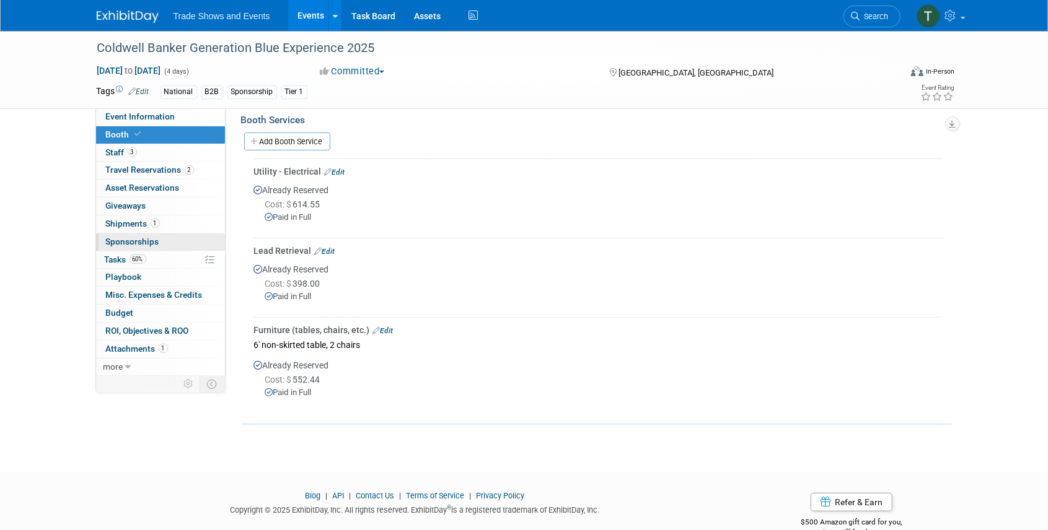
scroll to position [284, 0]
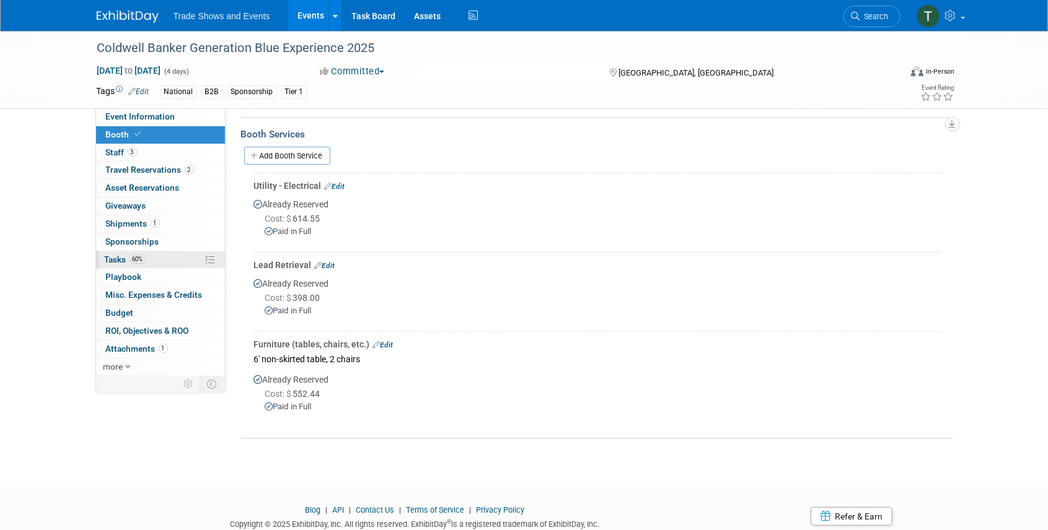
click at [123, 260] on span "Tasks 60%" at bounding box center [126, 260] width 42 height 10
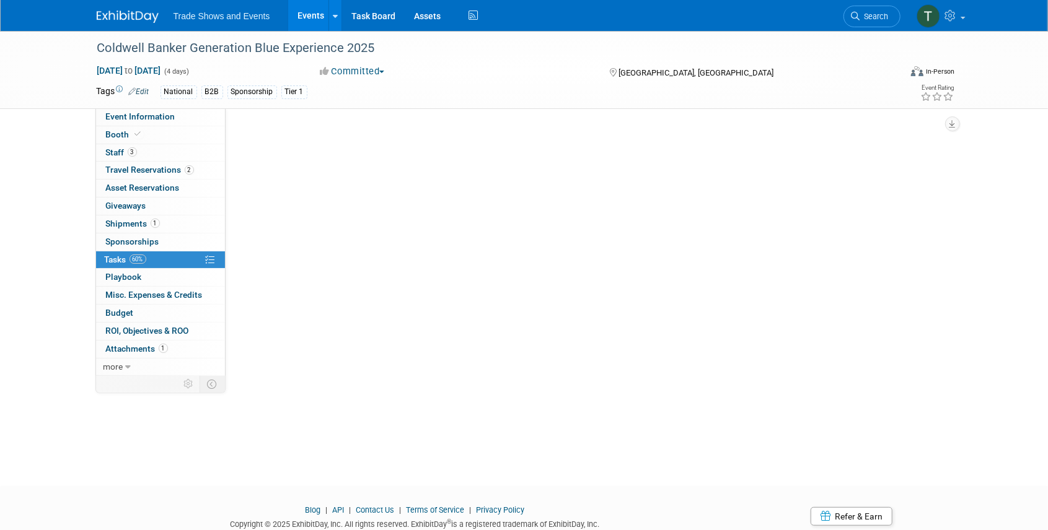
scroll to position [0, 0]
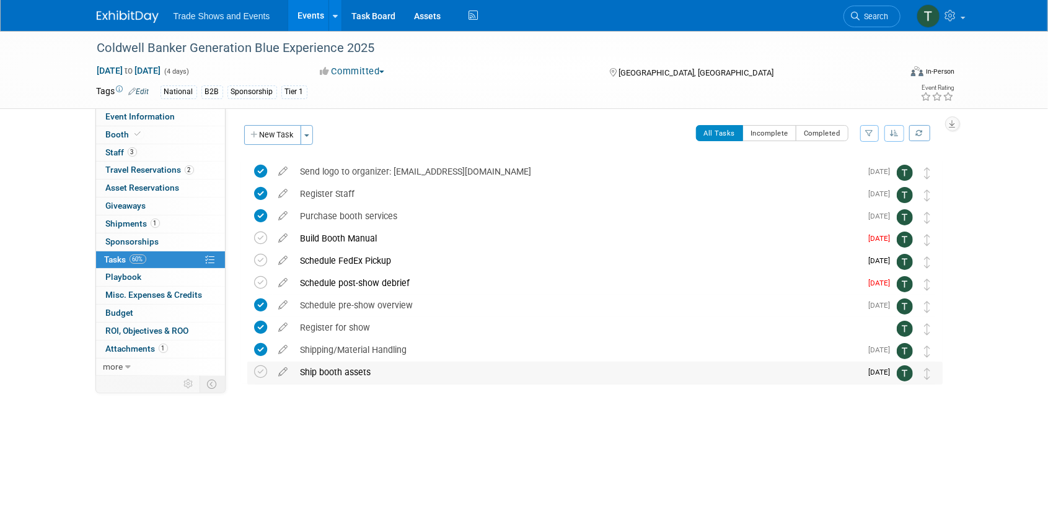
click at [335, 368] on div "Ship booth assets" at bounding box center [577, 372] width 567 height 21
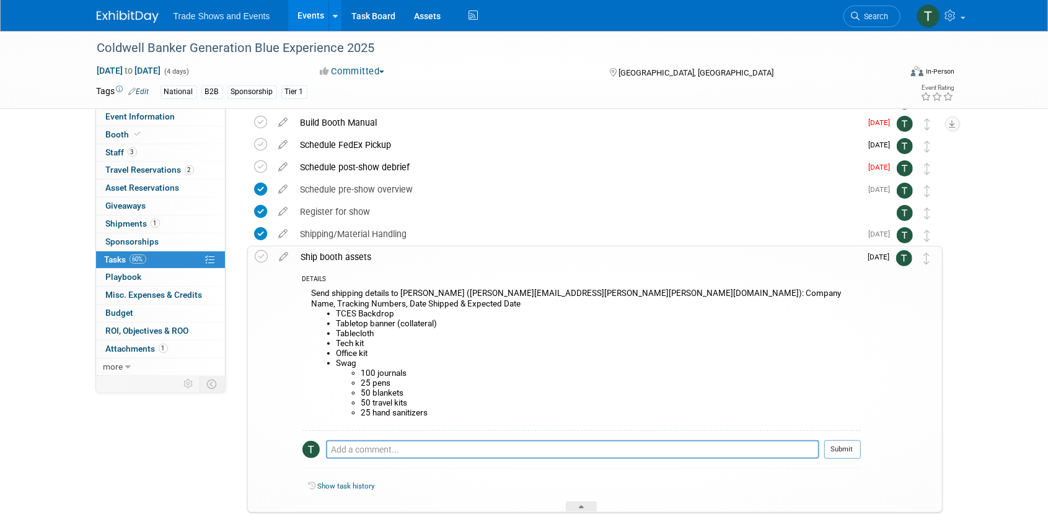
scroll to position [124, 0]
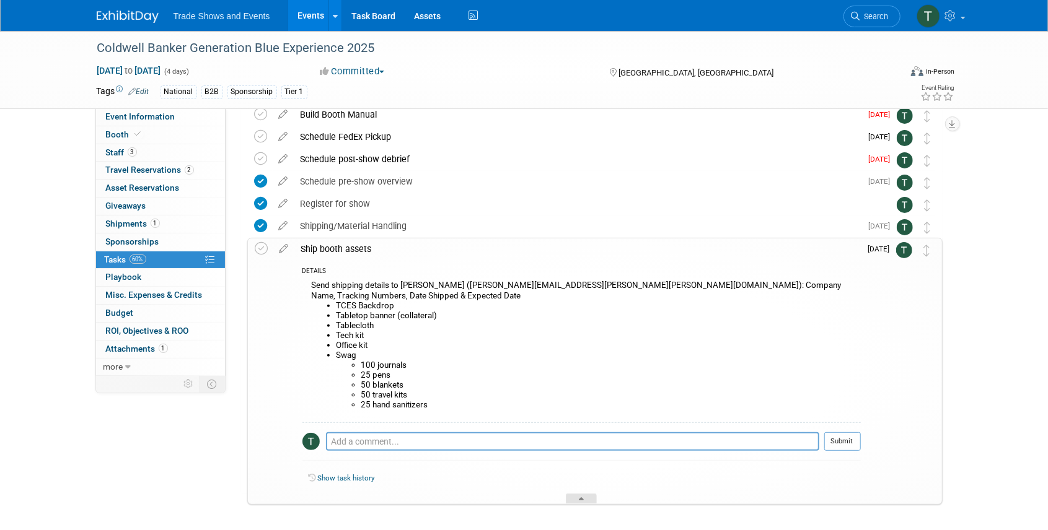
click at [587, 494] on div at bounding box center [581, 499] width 31 height 11
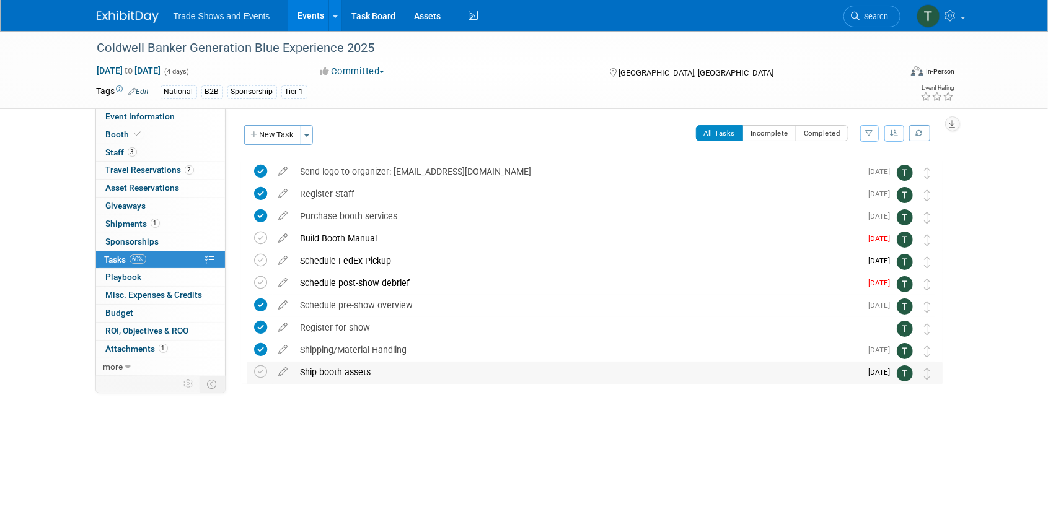
scroll to position [0, 0]
click at [126, 115] on span "Event Information" at bounding box center [140, 117] width 69 height 10
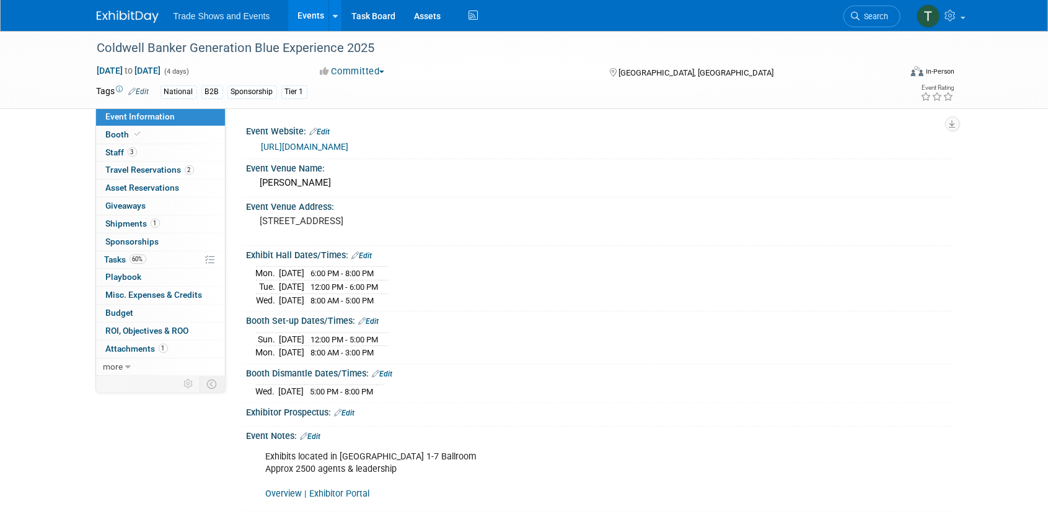
click at [326, 490] on link "Overview | Exhibitor Portal" at bounding box center [318, 494] width 104 height 11
click at [133, 136] on span at bounding box center [138, 133] width 11 height 9
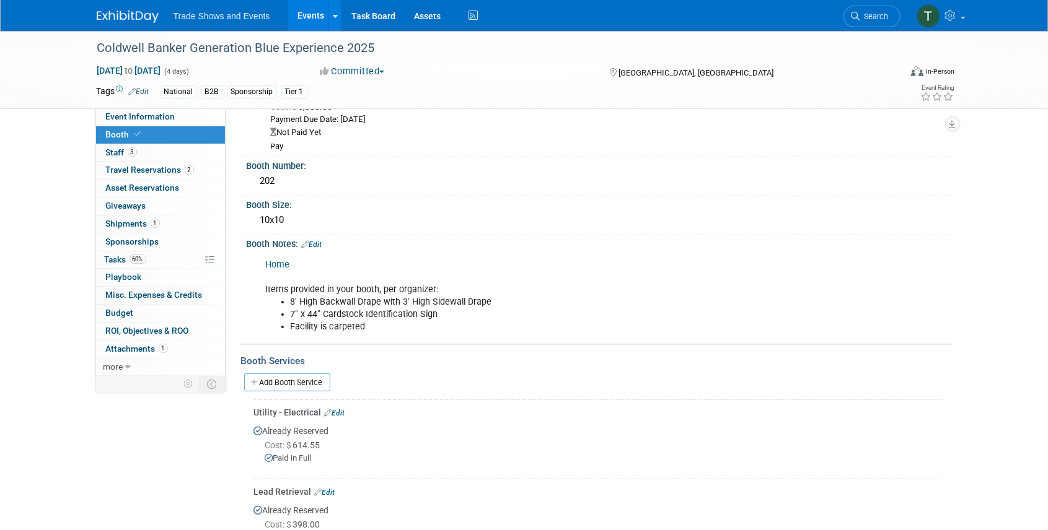
scroll to position [165, 0]
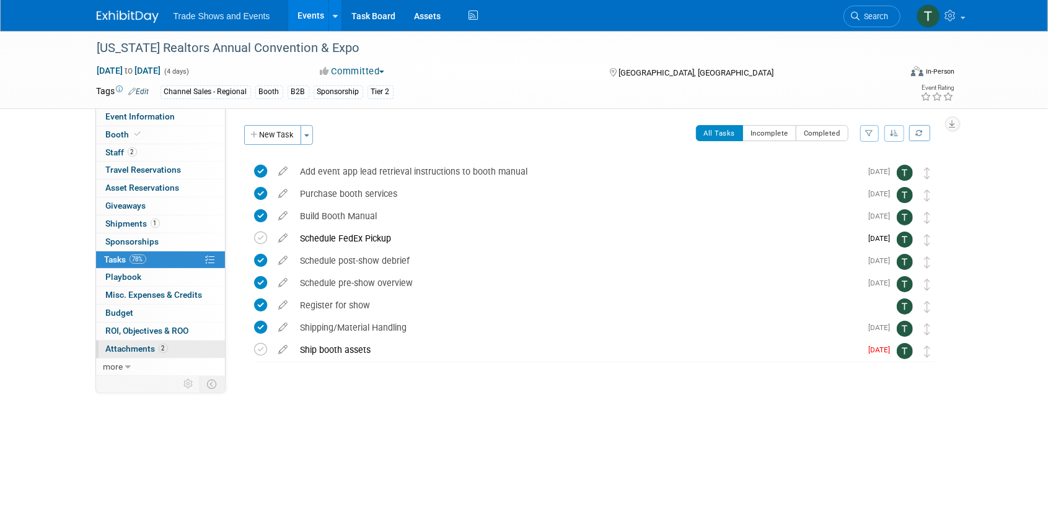
click at [139, 348] on span "Attachments 2" at bounding box center [137, 349] width 62 height 10
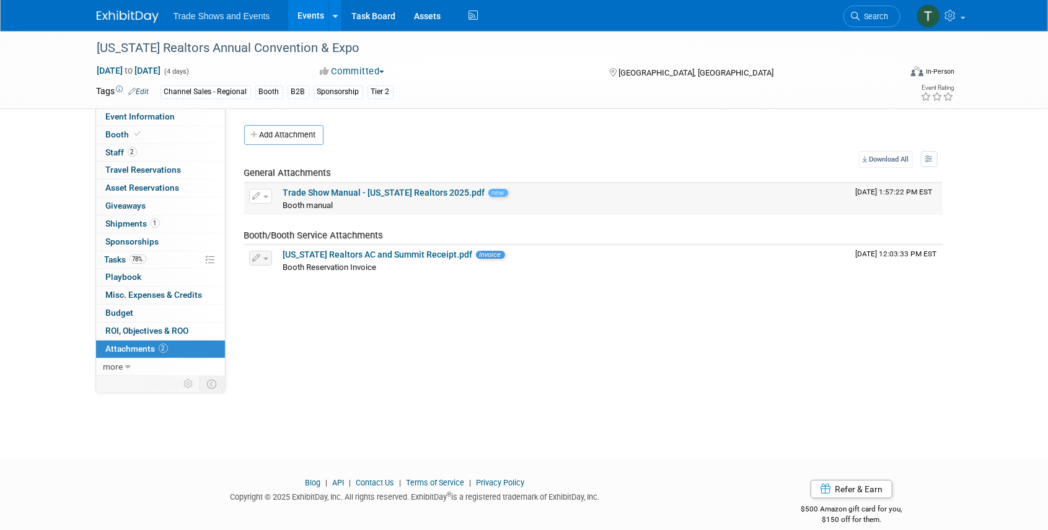
click at [263, 193] on button "button" at bounding box center [260, 196] width 23 height 15
click at [297, 260] on button "Delete Attachment" at bounding box center [304, 260] width 97 height 17
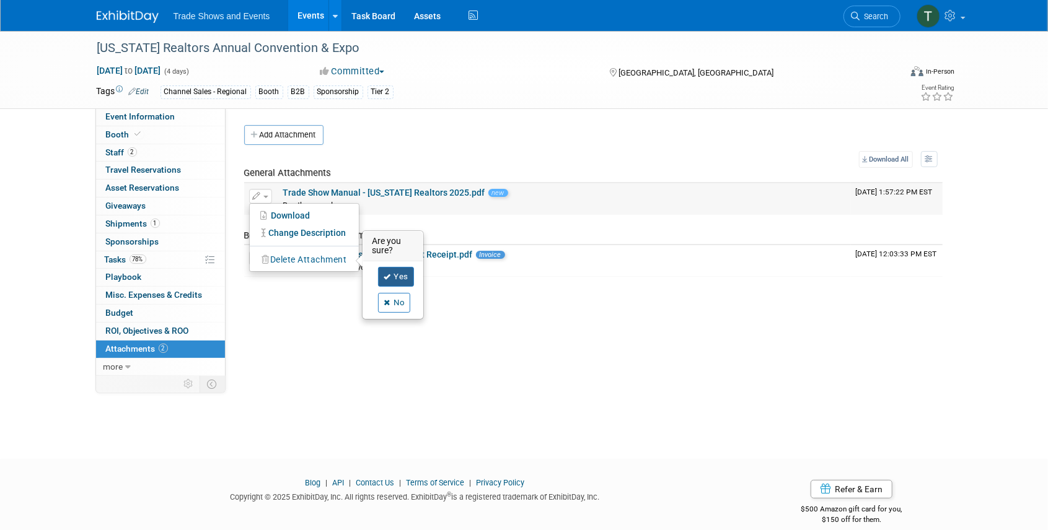
click at [400, 278] on link "Yes" at bounding box center [396, 277] width 36 height 20
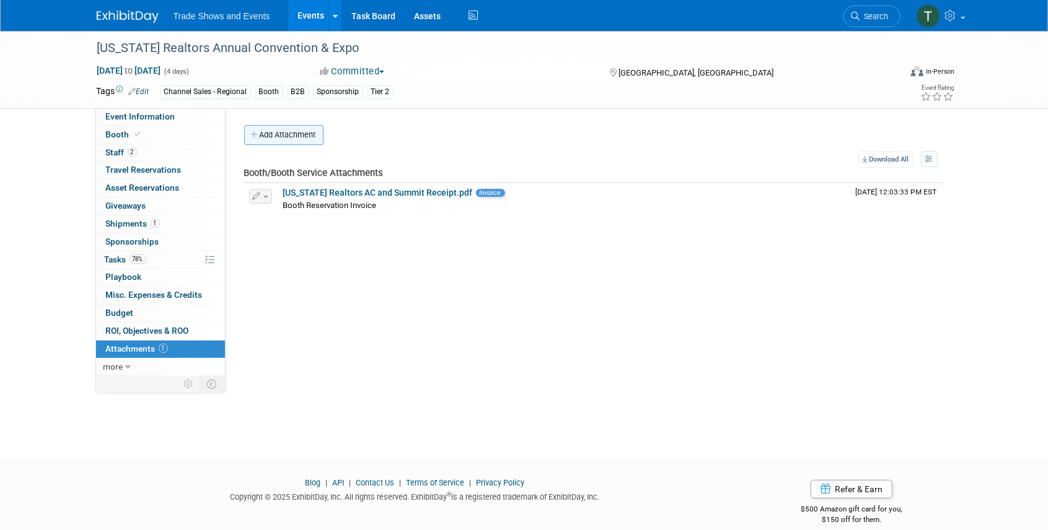
click at [297, 139] on button "Add Attachment" at bounding box center [283, 135] width 79 height 20
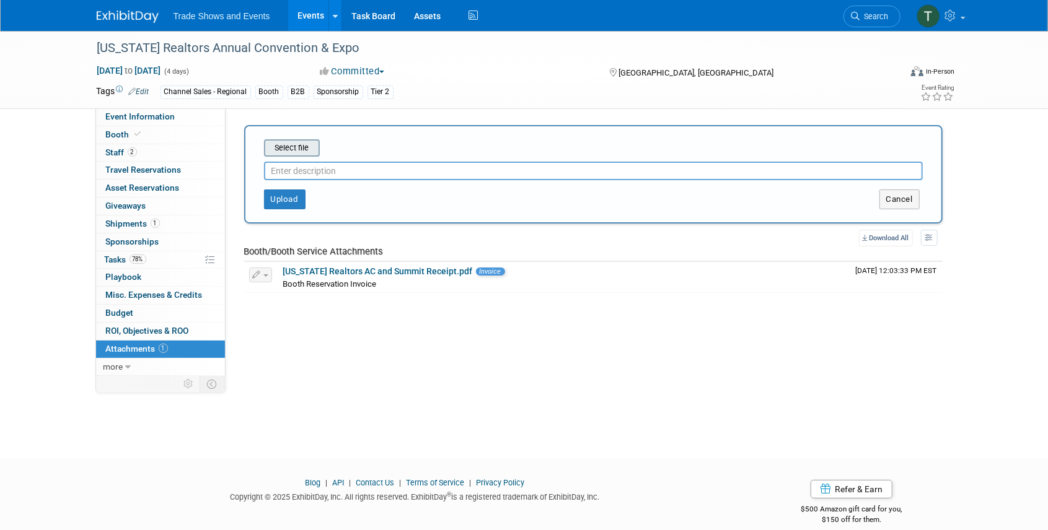
click at [302, 147] on input "file" at bounding box center [244, 148] width 147 height 15
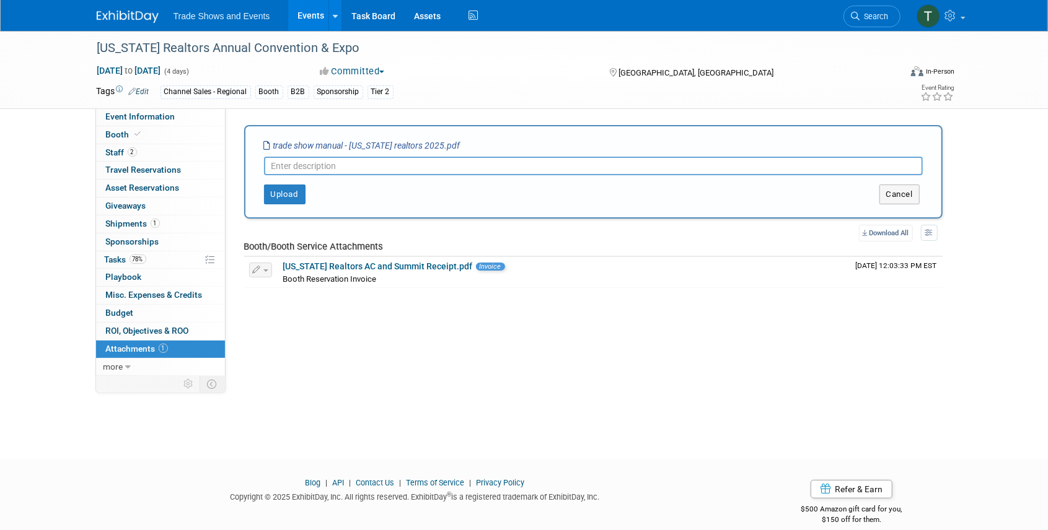
click at [308, 169] on input "text" at bounding box center [593, 166] width 659 height 19
type input "Booth Manual"
click at [287, 188] on button "Upload" at bounding box center [285, 195] width 42 height 20
